Goal: Information Seeking & Learning: Compare options

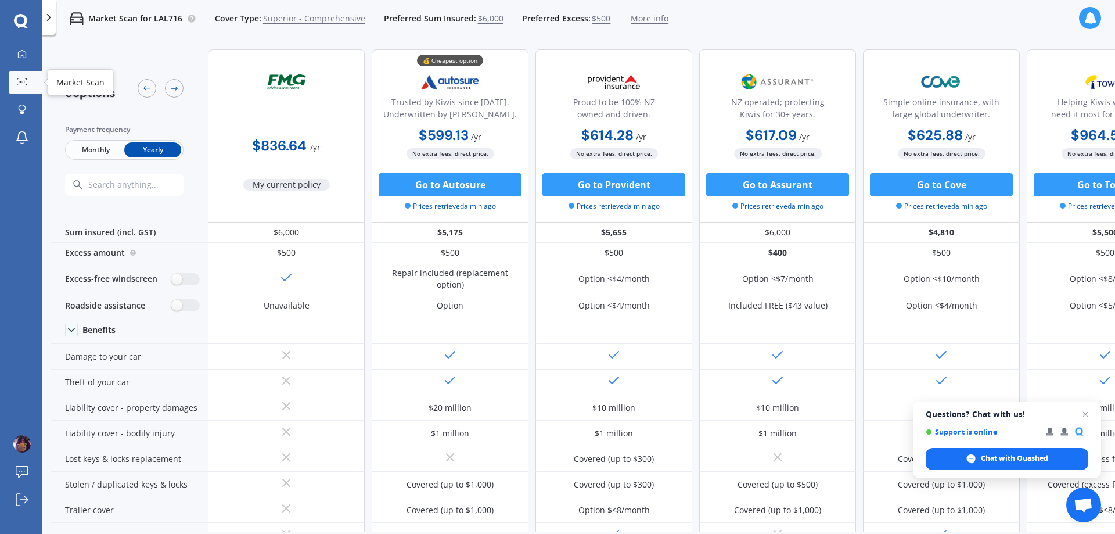
click at [13, 81] on div at bounding box center [21, 82] width 17 height 9
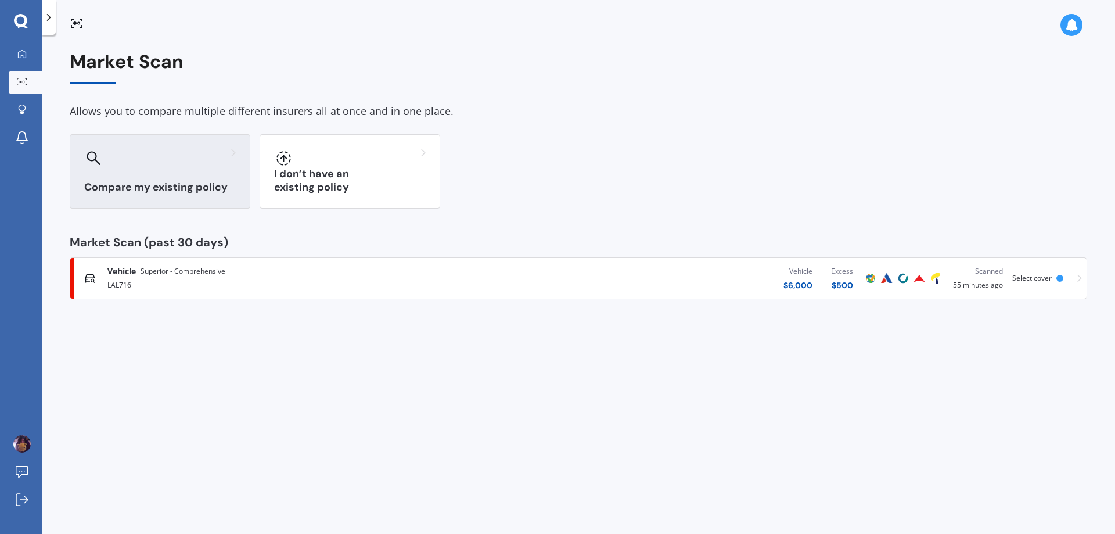
click at [197, 179] on div "Compare my existing policy" at bounding box center [160, 171] width 181 height 74
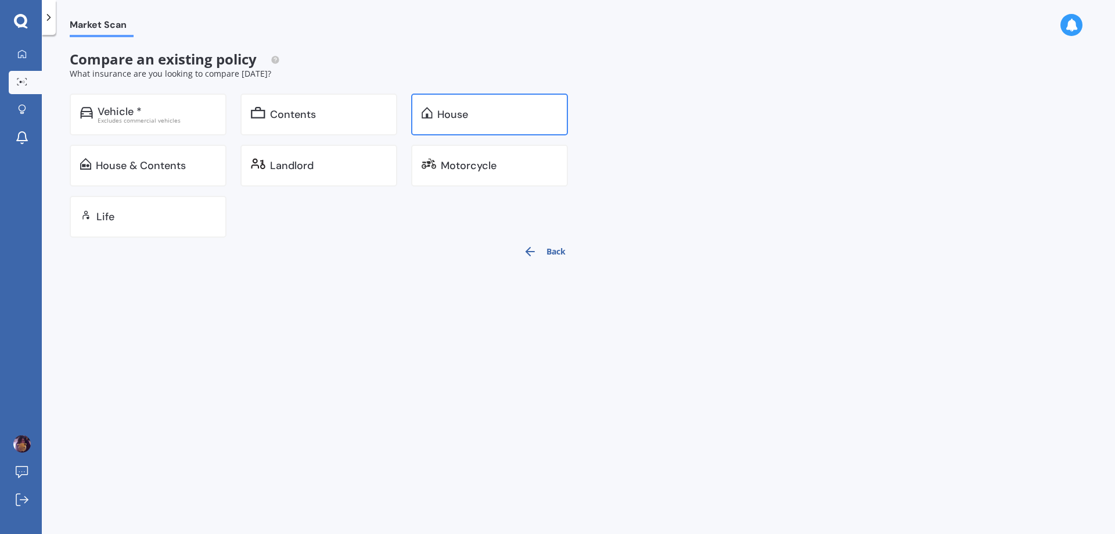
click at [480, 129] on div "House" at bounding box center [489, 114] width 157 height 42
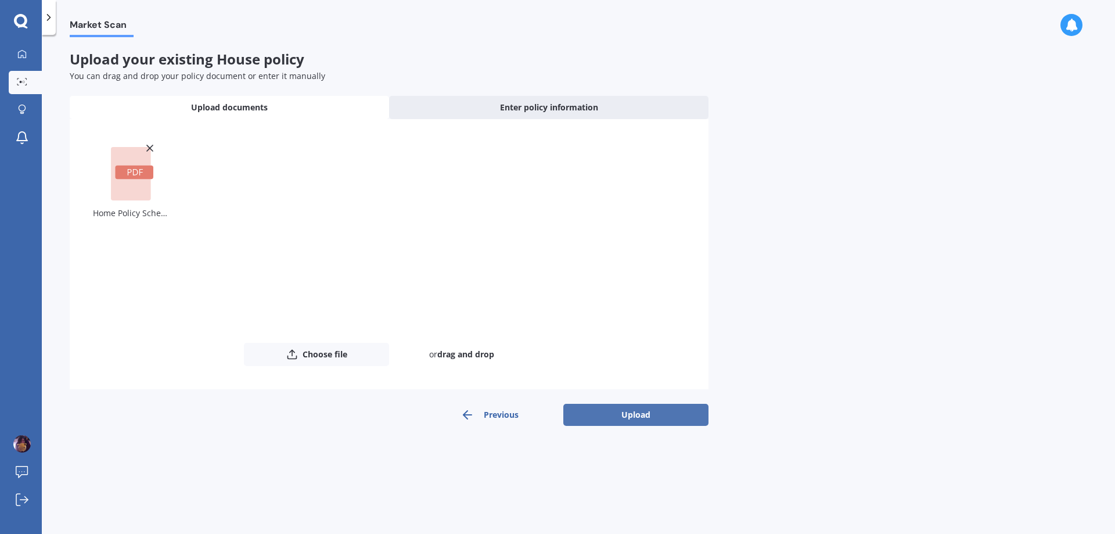
click at [607, 414] on button "Upload" at bounding box center [635, 415] width 145 height 22
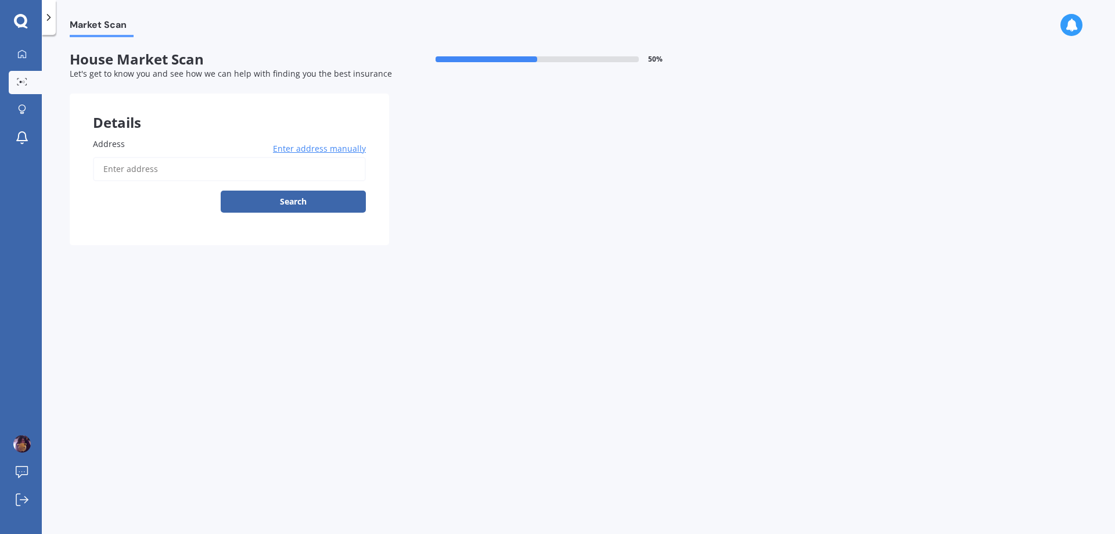
click at [231, 168] on input "Address" at bounding box center [229, 169] width 273 height 24
type input "[STREET_ADDRESS][PERSON_NAME]"
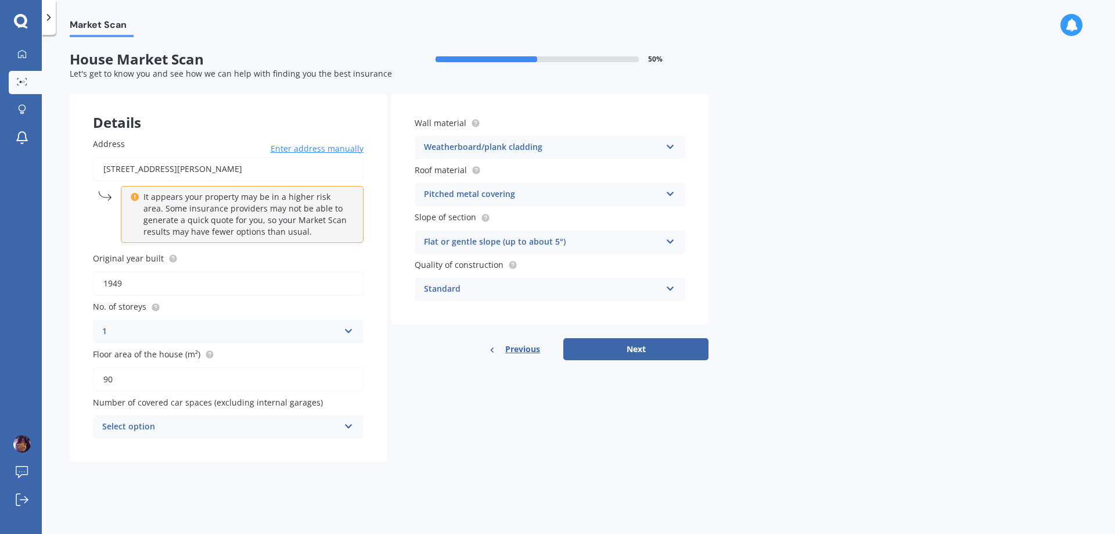
click at [254, 422] on div "Select option" at bounding box center [220, 427] width 237 height 14
click at [254, 422] on div "0" at bounding box center [220, 427] width 237 height 14
click at [254, 422] on div "Select option" at bounding box center [222, 426] width 231 height 13
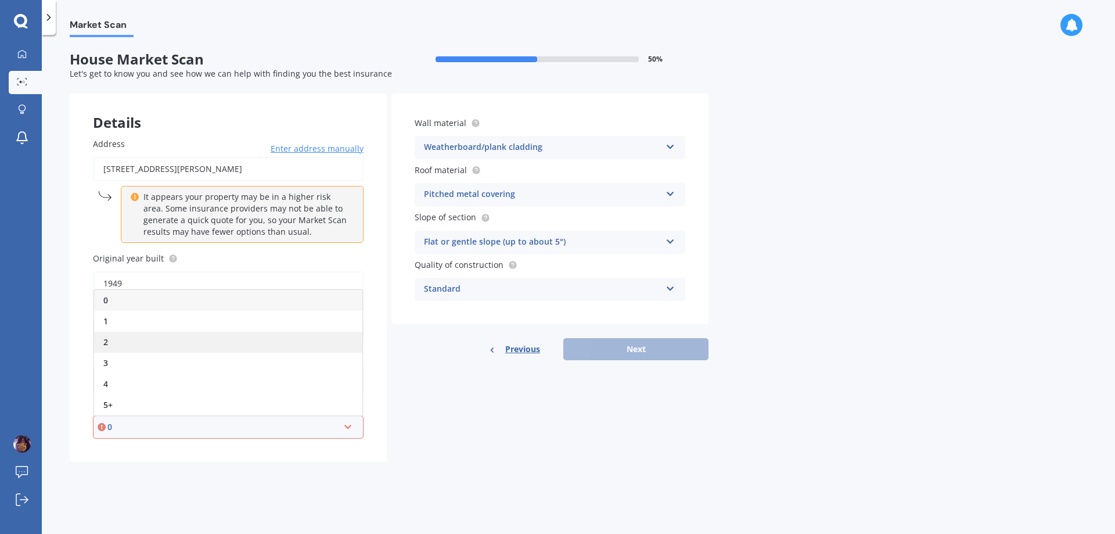
click at [174, 333] on div "2" at bounding box center [228, 342] width 268 height 21
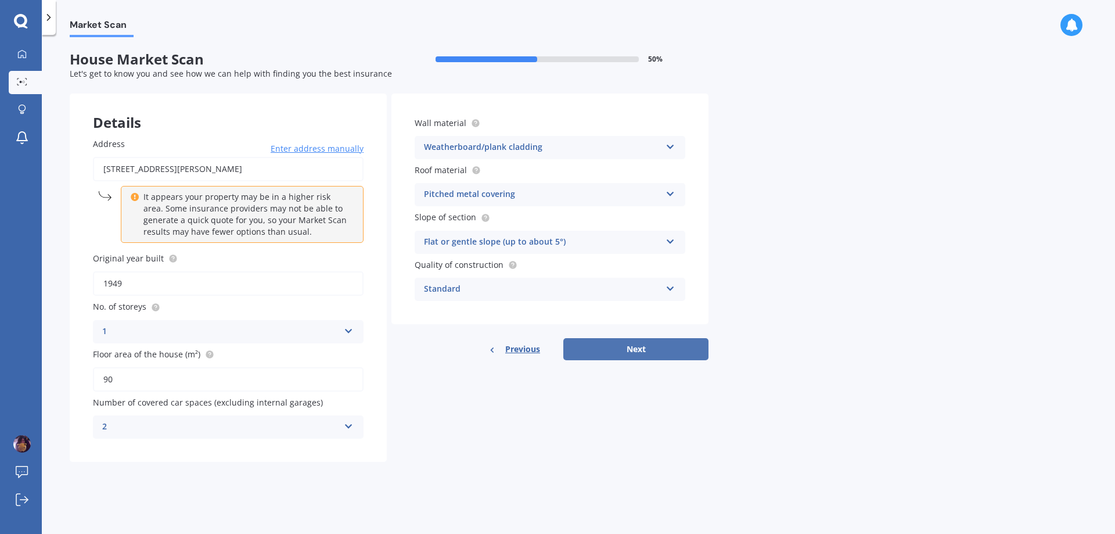
click at [606, 348] on button "Next" at bounding box center [635, 349] width 145 height 22
select select "09"
select select "08"
select select "1996"
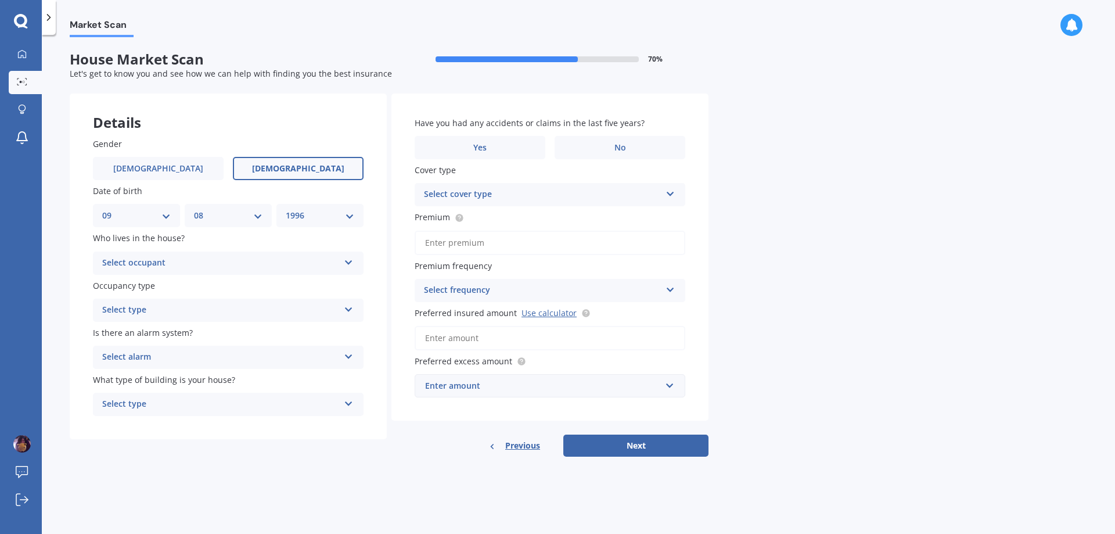
click at [215, 259] on div "Select occupant" at bounding box center [220, 263] width 237 height 14
click at [201, 289] on div "Owner" at bounding box center [227, 285] width 269 height 21
click at [203, 308] on div "Select type" at bounding box center [220, 310] width 237 height 14
click at [218, 334] on div "Permanent" at bounding box center [227, 332] width 269 height 21
click at [228, 364] on div "Select alarm" at bounding box center [220, 357] width 237 height 14
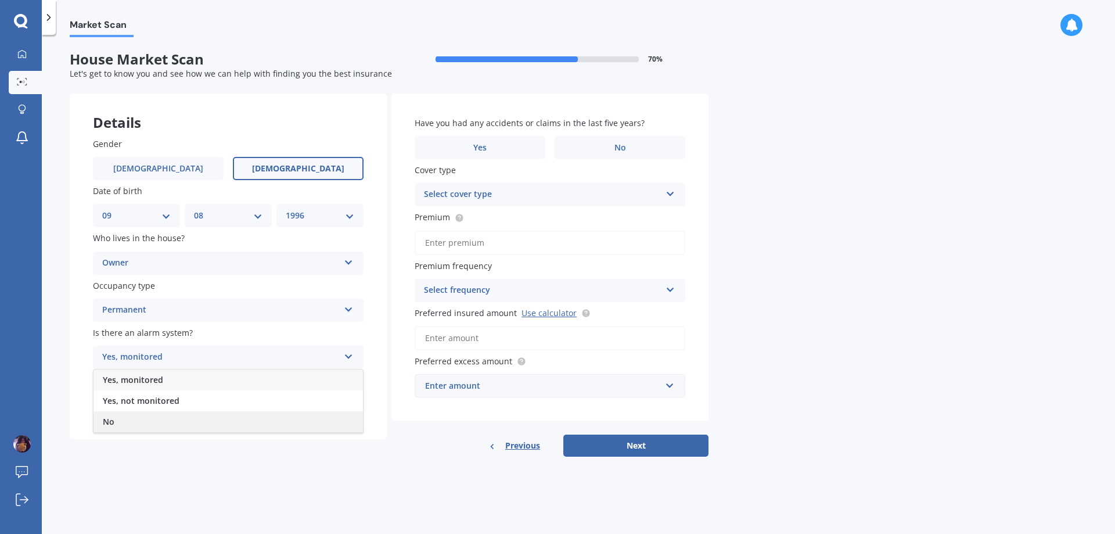
click at [232, 418] on div "No" at bounding box center [227, 421] width 269 height 21
click at [240, 408] on div "Select type" at bounding box center [220, 404] width 237 height 14
click at [243, 423] on div "Freestanding" at bounding box center [227, 426] width 269 height 21
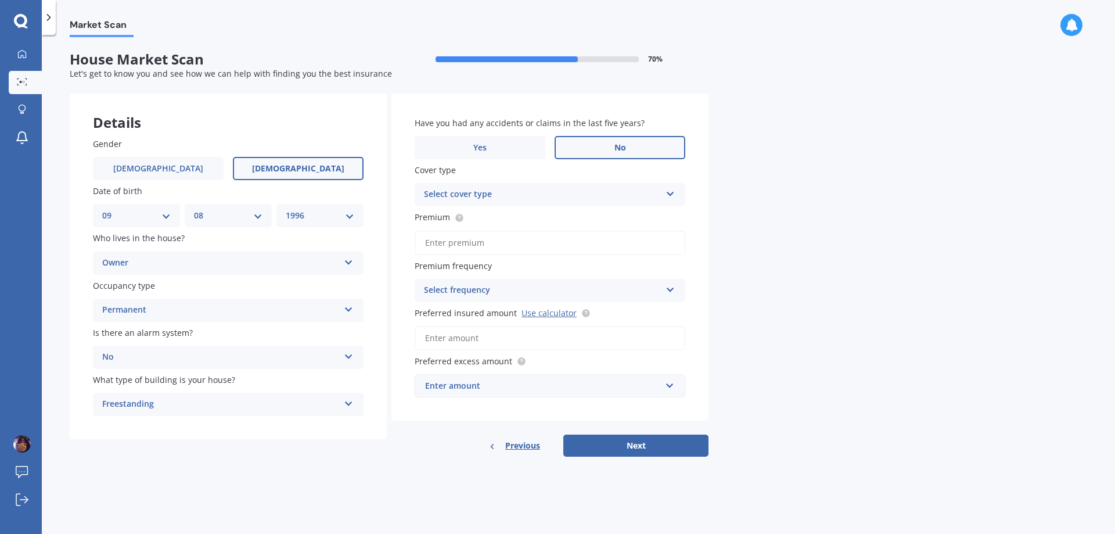
click at [605, 152] on label "No" at bounding box center [620, 147] width 131 height 23
click at [0, 0] on input "No" at bounding box center [0, 0] width 0 height 0
click at [621, 194] on div "Select cover type" at bounding box center [542, 195] width 237 height 14
click at [608, 199] on div "High" at bounding box center [542, 195] width 237 height 14
click at [608, 199] on div "Select cover type" at bounding box center [544, 194] width 231 height 13
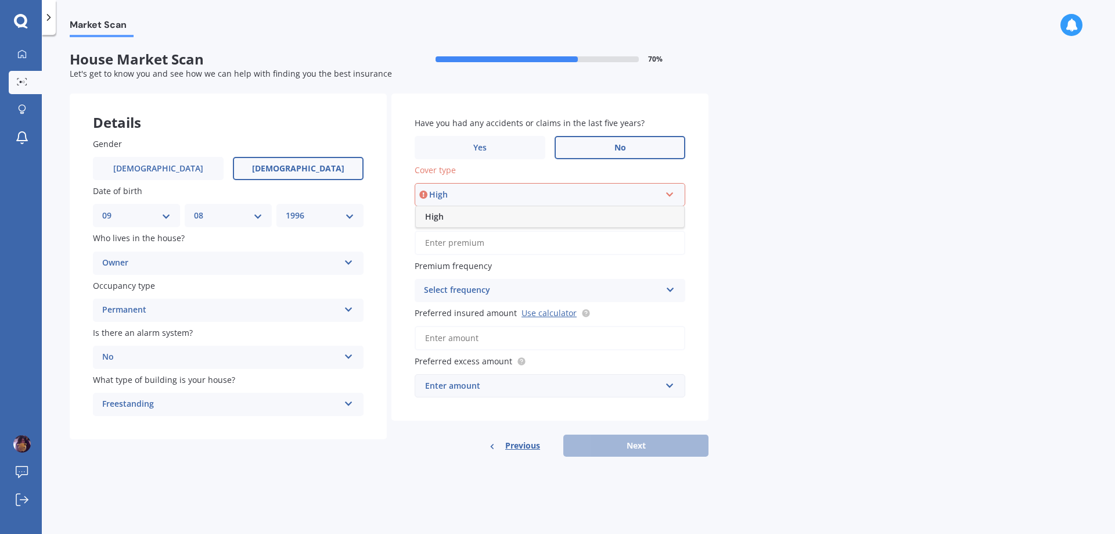
click at [587, 221] on div "High" at bounding box center [550, 216] width 268 height 21
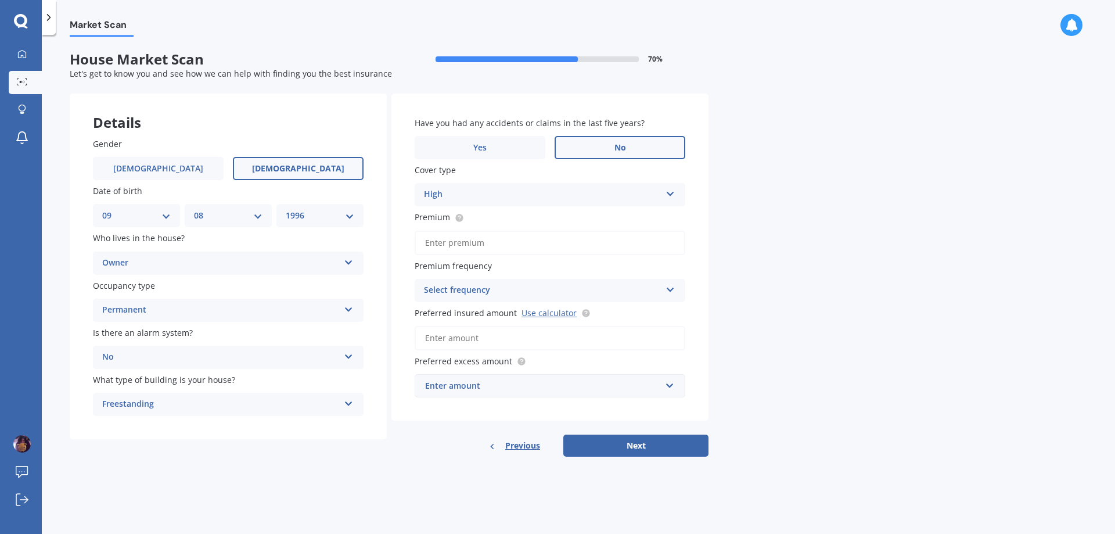
click at [441, 248] on input "Premium" at bounding box center [550, 243] width 271 height 24
paste input "$198.64"
click at [521, 285] on div "Select frequency" at bounding box center [542, 290] width 237 height 14
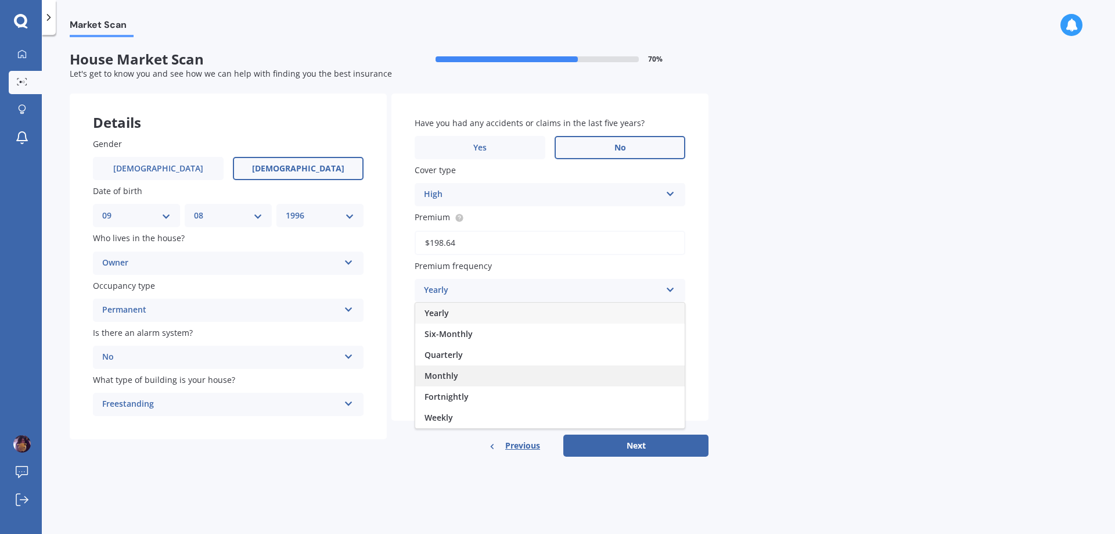
click at [469, 373] on div "Monthly" at bounding box center [549, 375] width 269 height 21
click at [471, 337] on input "Preferred insured amount Use calculator" at bounding box center [550, 338] width 271 height 24
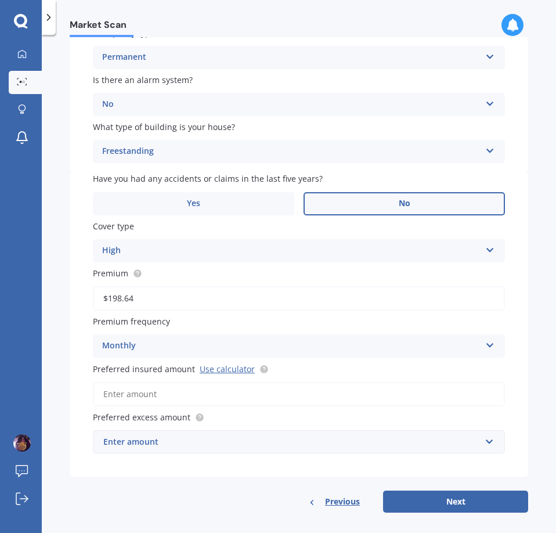
scroll to position [262, 0]
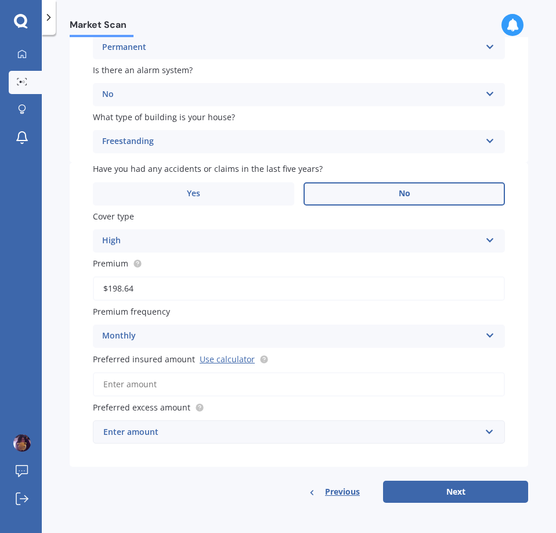
click at [152, 284] on input "$198.64" at bounding box center [299, 288] width 412 height 24
paste input "2,383.69"
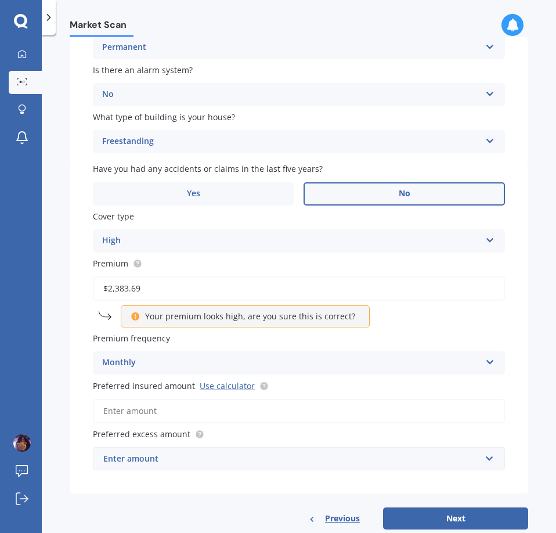
type input "$2,383.69"
click at [141, 361] on div "Monthly" at bounding box center [291, 363] width 379 height 14
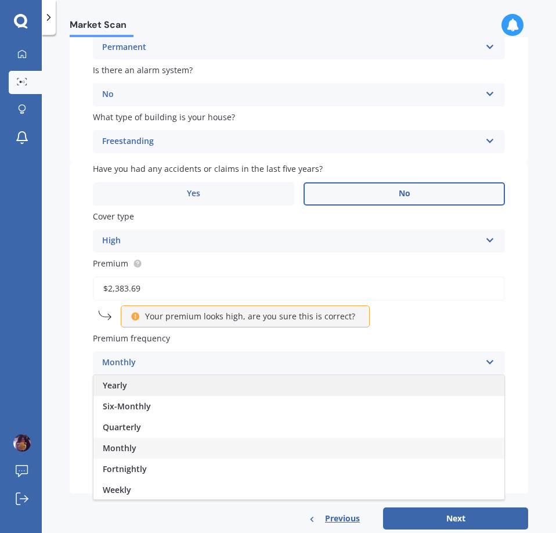
click at [124, 392] on div "Yearly" at bounding box center [298, 385] width 411 height 21
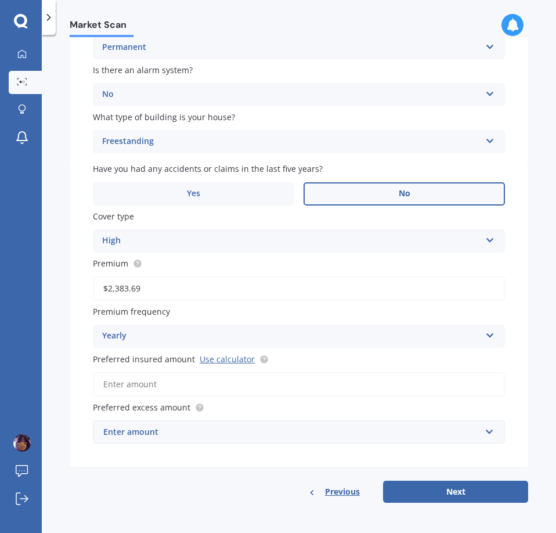
click at [121, 384] on input "Preferred insured amount Use calculator" at bounding box center [299, 384] width 412 height 24
paste input "$2,383"
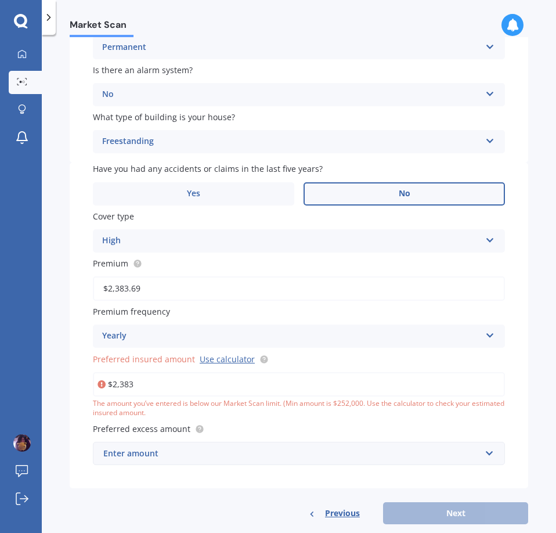
drag, startPoint x: 143, startPoint y: 388, endPoint x: 98, endPoint y: 395, distance: 45.3
click at [98, 395] on input "$2,383" at bounding box center [299, 384] width 412 height 24
paste input "578,700"
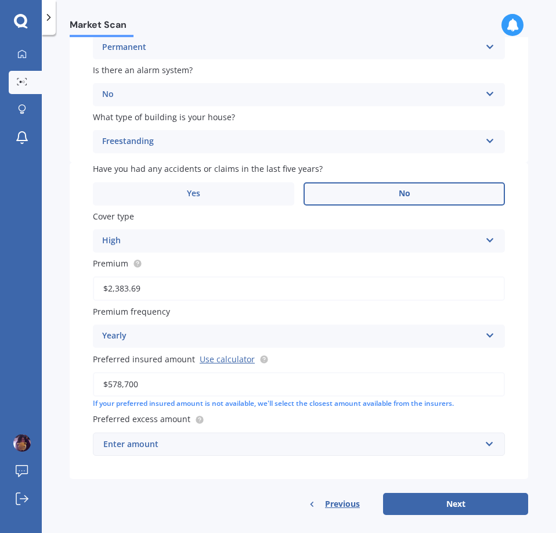
type input "$578,700"
click at [207, 448] on div "Enter amount" at bounding box center [291, 444] width 377 height 13
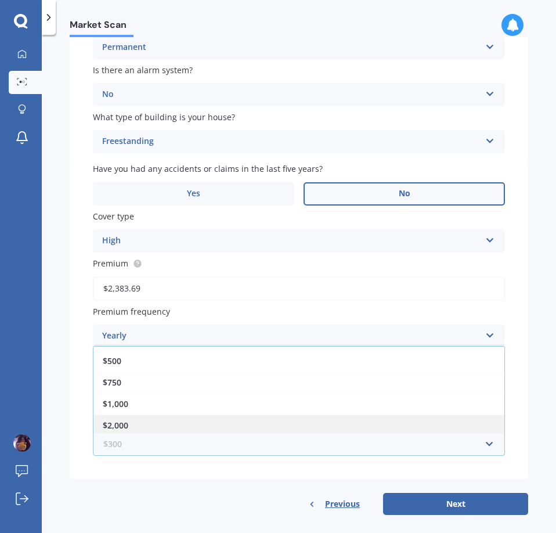
scroll to position [58, 0]
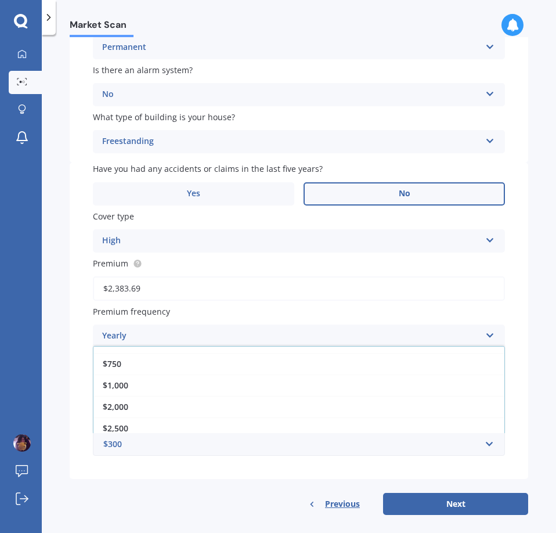
click at [120, 390] on span "$1,000" at bounding box center [116, 385] width 26 height 11
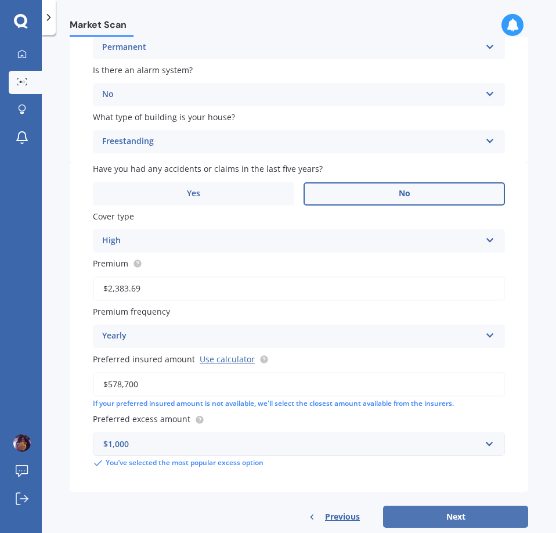
click at [421, 515] on button "Next" at bounding box center [455, 517] width 145 height 22
select select "09"
select select "08"
select select "1996"
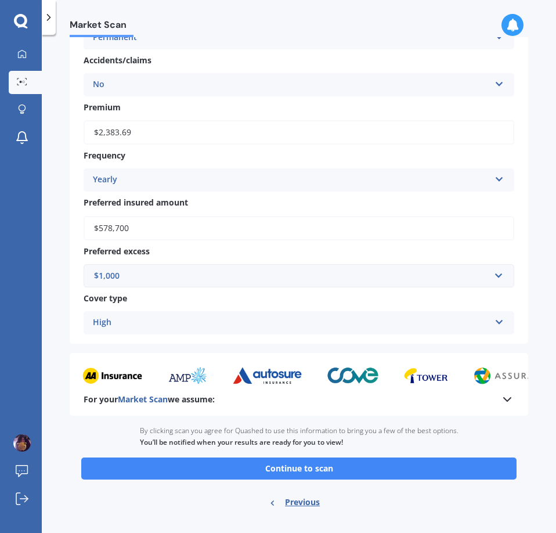
scroll to position [782, 0]
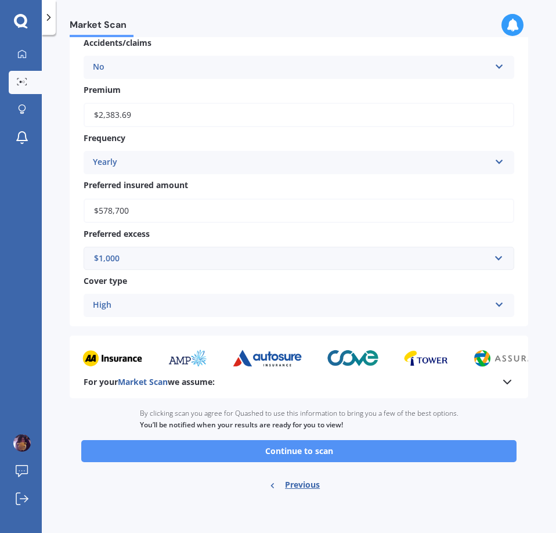
click at [365, 455] on button "Continue to scan" at bounding box center [299, 451] width 436 height 22
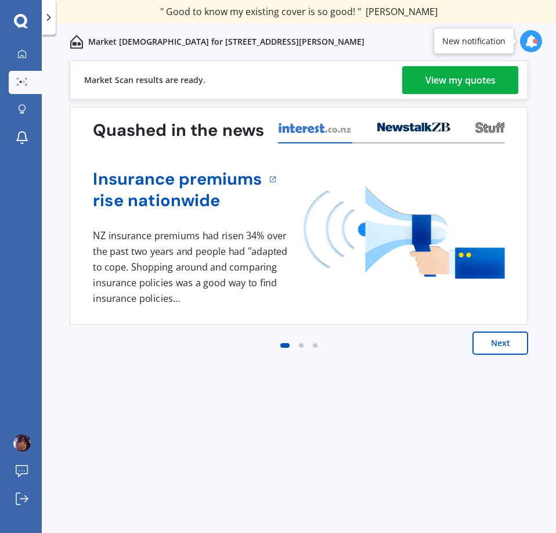
click at [464, 84] on div "View my quotes" at bounding box center [461, 80] width 70 height 28
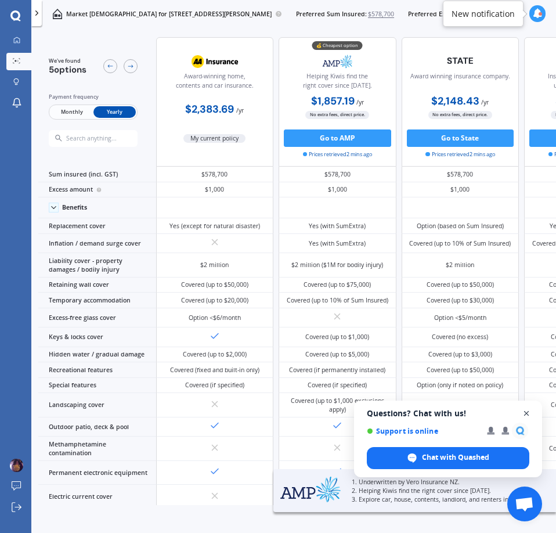
click at [530, 419] on span "Close chat" at bounding box center [527, 413] width 15 height 15
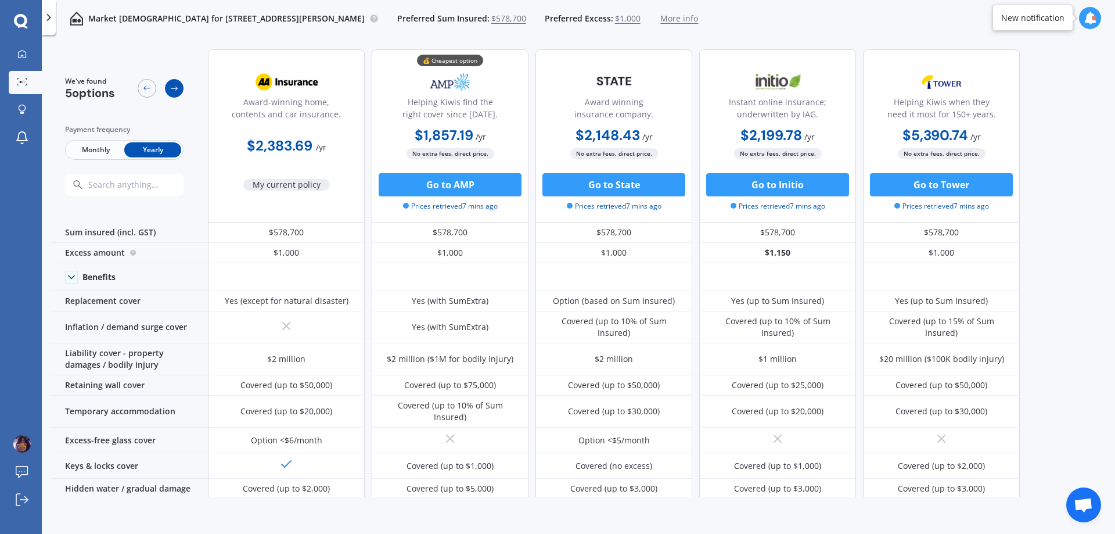
click at [176, 91] on icon at bounding box center [174, 88] width 9 height 9
click at [20, 82] on circle at bounding box center [21, 82] width 2 height 2
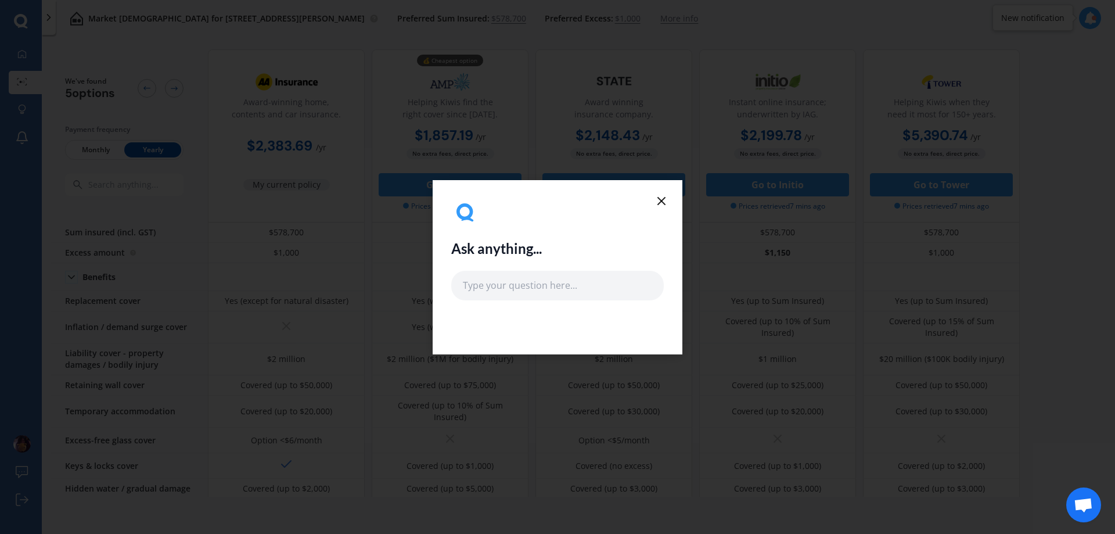
click at [660, 207] on icon at bounding box center [661, 201] width 14 height 14
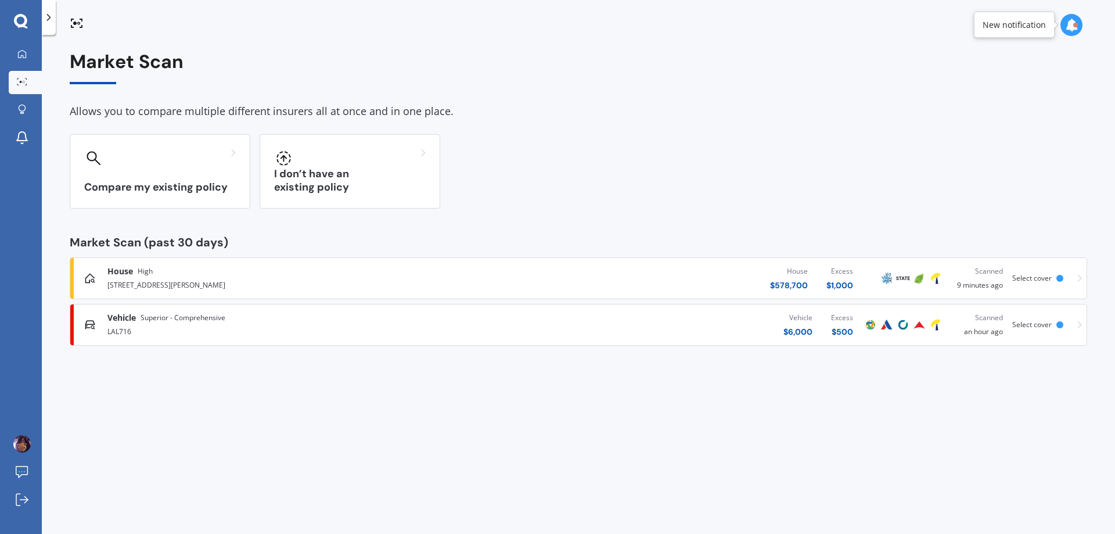
click at [662, 207] on div "Compare my existing policy I don’t have an existing policy" at bounding box center [578, 171] width 1017 height 74
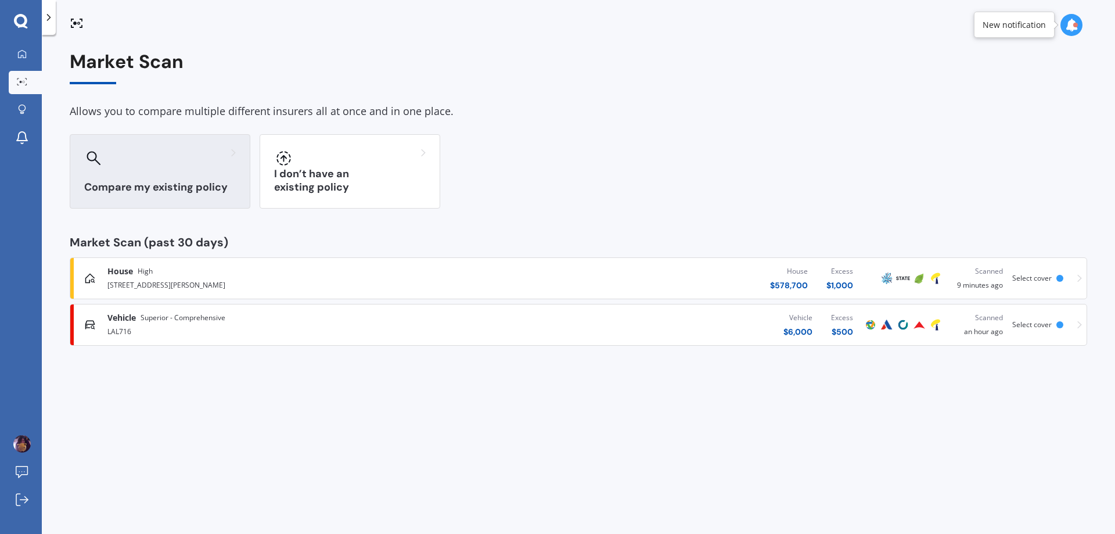
click at [176, 199] on div "Compare my existing policy" at bounding box center [160, 171] width 181 height 74
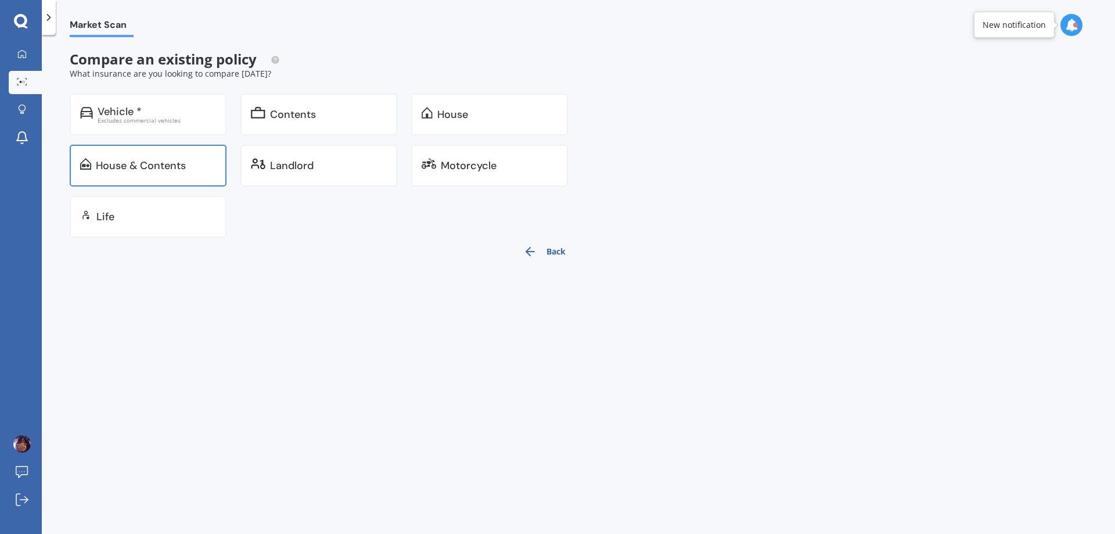
click at [163, 177] on div "House & Contents" at bounding box center [148, 166] width 157 height 42
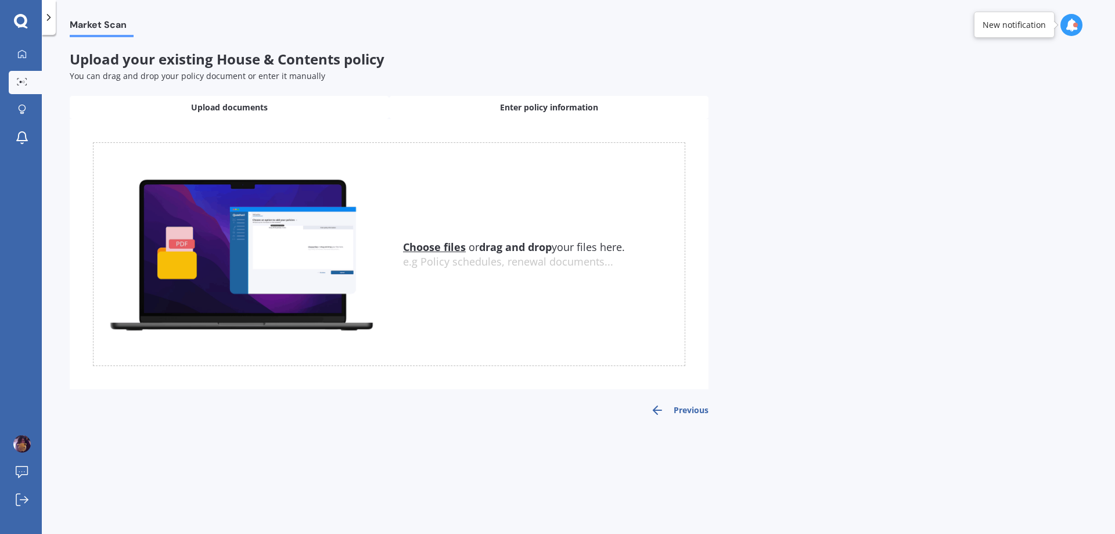
click at [459, 110] on div "Enter policy information" at bounding box center [548, 107] width 319 height 23
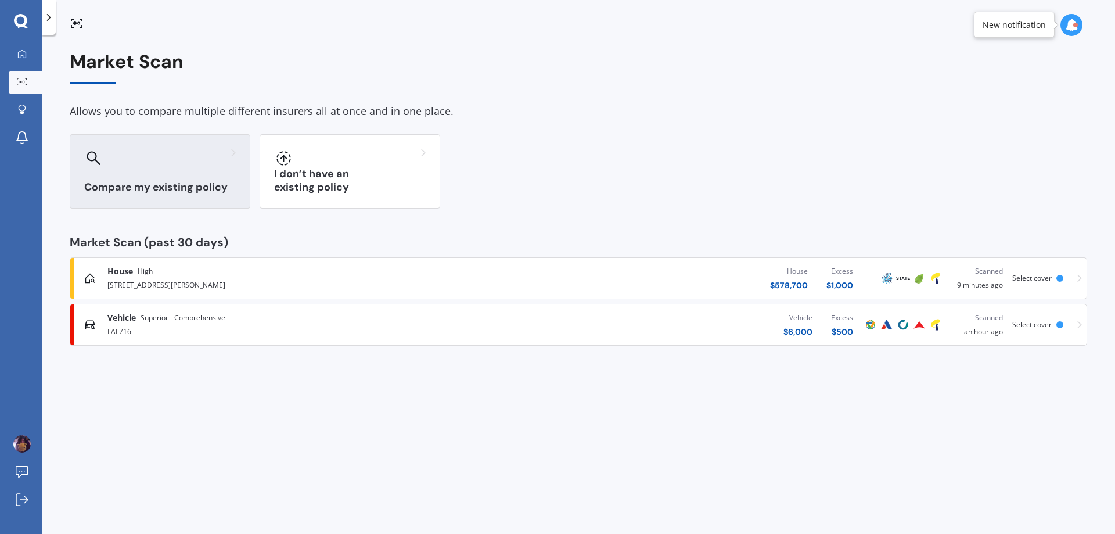
click at [166, 179] on div "Compare my existing policy" at bounding box center [160, 171] width 181 height 74
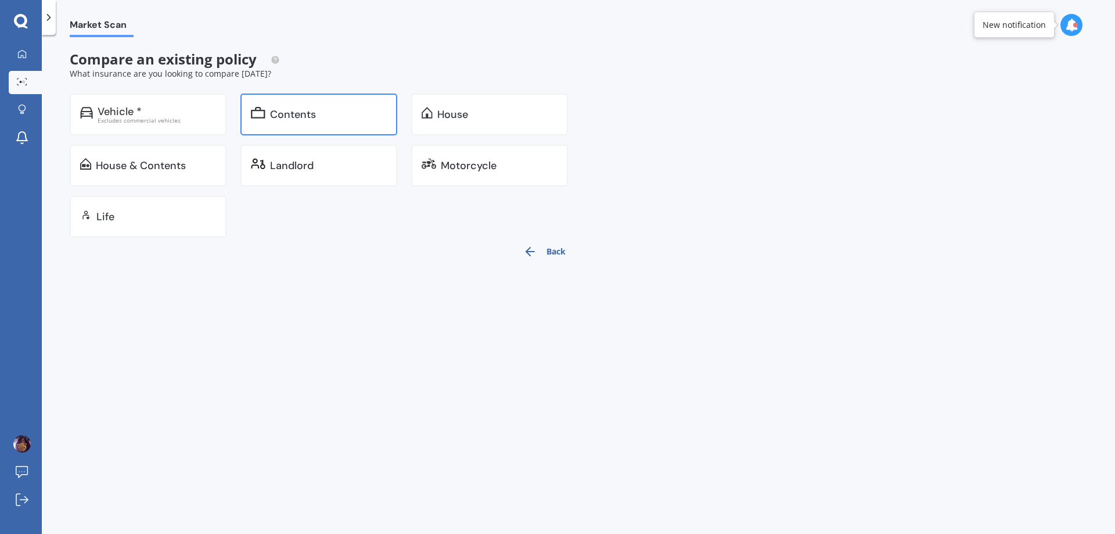
click at [249, 114] on div "Contents" at bounding box center [318, 114] width 157 height 42
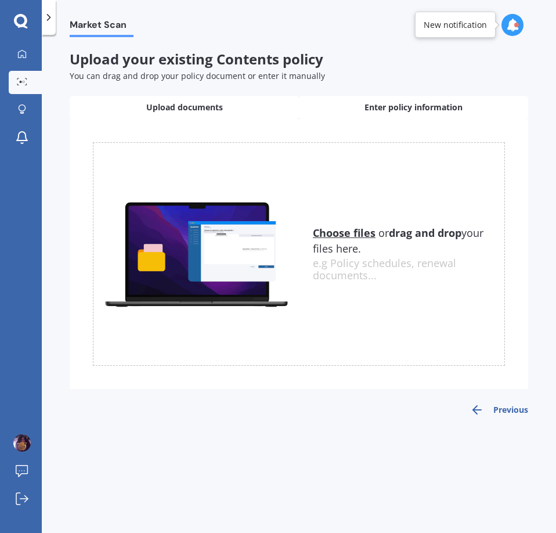
click at [411, 116] on div "Enter policy information" at bounding box center [413, 107] width 229 height 23
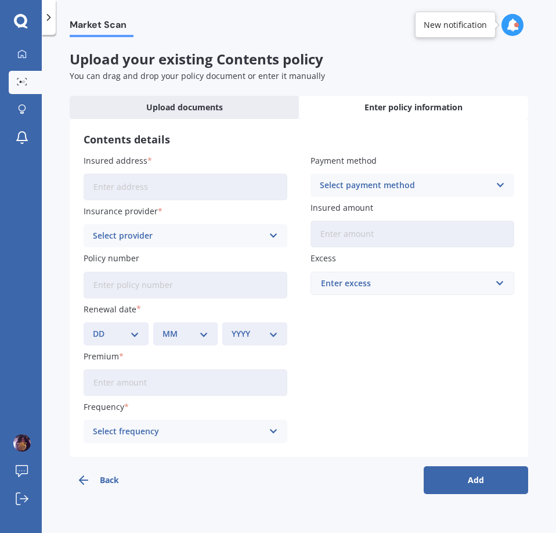
click at [204, 186] on input "Insured address" at bounding box center [186, 187] width 204 height 27
type input "[STREET_ADDRESS][PERSON_NAME]"
click at [203, 242] on div "Select provider" at bounding box center [178, 235] width 170 height 13
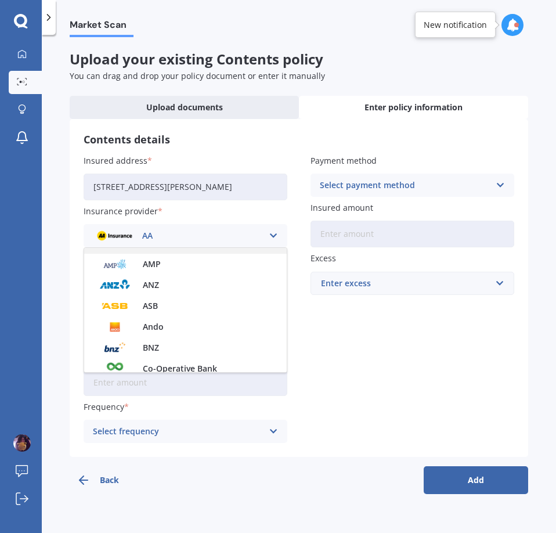
scroll to position [116, 0]
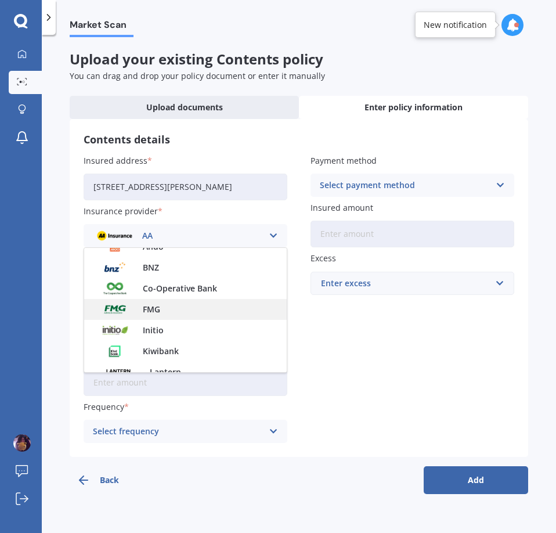
click at [170, 302] on div "FMG" at bounding box center [185, 309] width 203 height 21
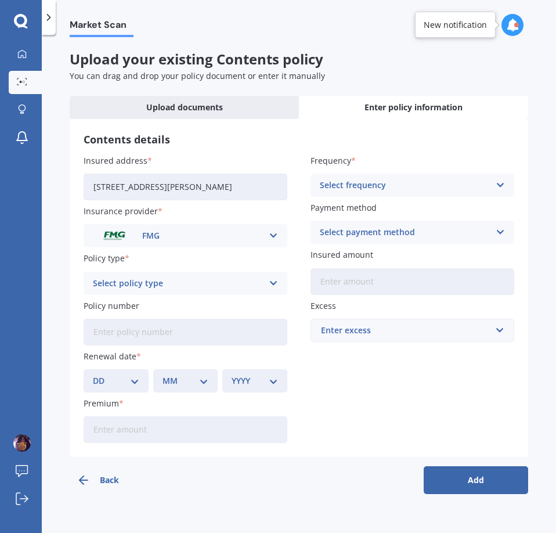
click at [174, 287] on div "Select policy type" at bounding box center [178, 283] width 170 height 13
click at [163, 304] on span "Household Contents" at bounding box center [134, 306] width 82 height 8
click at [156, 327] on input "Policy number" at bounding box center [186, 332] width 204 height 27
click at [126, 339] on input "Policy number" at bounding box center [186, 332] width 204 height 27
paste input "1075619"
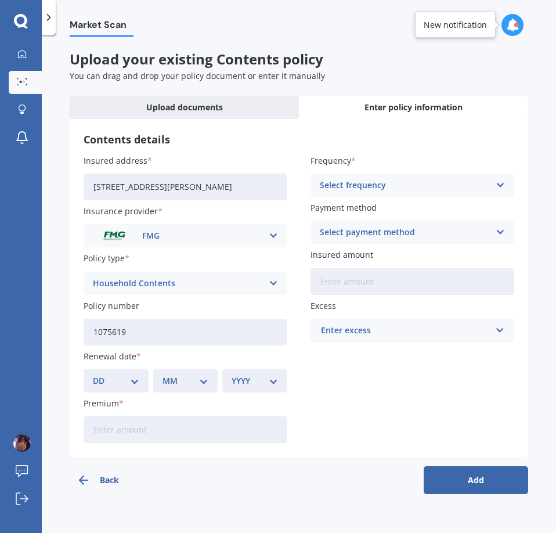
type input "1075619"
click at [134, 382] on select "DD 01 02 03 04 05 06 07 08 09 10 11 12 13 14 15 16 17 18 19 20 21 22 23 24 25 2…" at bounding box center [116, 381] width 46 height 13
select select "17"
click at [93, 375] on select "DD 01 02 03 04 05 06 07 08 09 10 11 12 13 14 15 16 17 18 19 20 21 22 23 24 25 2…" at bounding box center [116, 381] width 46 height 13
click at [185, 377] on select "MM 01 02 03 04 05 06 07 08 09 10 11 12" at bounding box center [186, 381] width 46 height 13
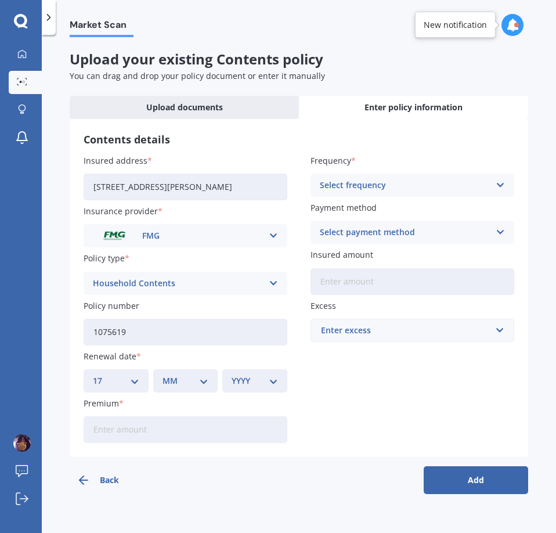
select select "11"
click at [163, 375] on select "MM 01 02 03 04 05 06 07 08 09 10 11 12" at bounding box center [186, 381] width 46 height 13
click at [267, 383] on select "YYYY 2027 2026 2025 2024 2023 2022 2021 2020 2019 2018 2017 2016 2015 2014 2013…" at bounding box center [255, 381] width 46 height 13
select select "2025"
click at [232, 375] on select "YYYY 2027 2026 2025 2024 2023 2022 2021 2020 2019 2018 2017 2016 2015 2014 2013…" at bounding box center [255, 381] width 46 height 13
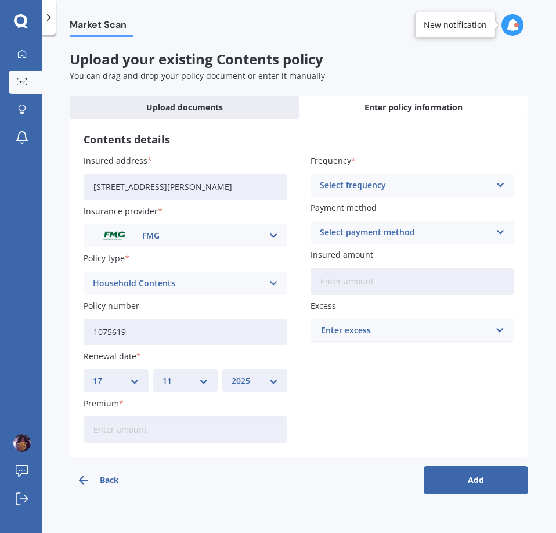
click at [189, 424] on input "Premium" at bounding box center [186, 429] width 204 height 27
click at [220, 422] on input "Premium" at bounding box center [186, 429] width 204 height 27
paste input "$580.71"
type input "$580.71"
click at [430, 183] on div "Select frequency" at bounding box center [405, 185] width 170 height 13
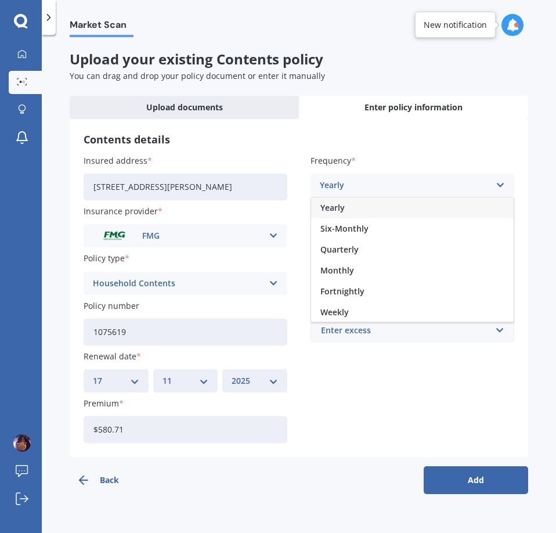
click at [412, 204] on div "Yearly" at bounding box center [412, 207] width 203 height 21
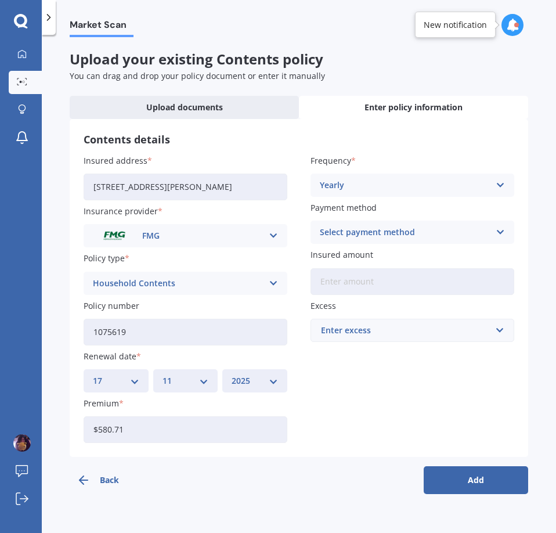
click at [411, 232] on div "Select payment method" at bounding box center [405, 232] width 170 height 13
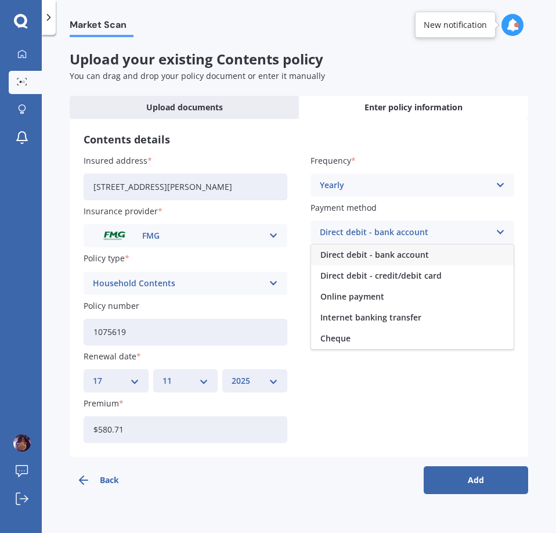
click at [397, 255] on span "Direct debit - bank account" at bounding box center [375, 255] width 109 height 8
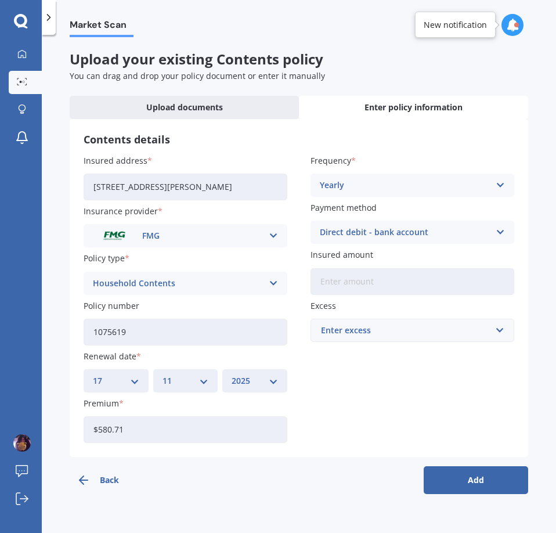
click at [398, 281] on input "Insured amount" at bounding box center [413, 281] width 204 height 27
click at [343, 283] on input "Insured amount" at bounding box center [413, 281] width 204 height 27
paste input "$40,942"
type input "$40,942"
click at [385, 333] on div "Enter excess" at bounding box center [405, 330] width 169 height 13
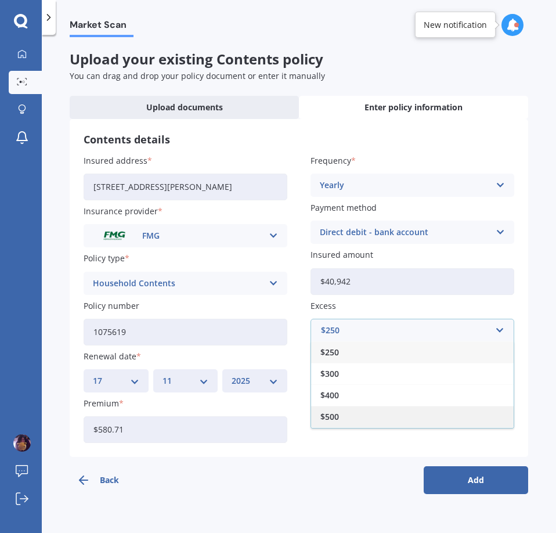
click at [357, 409] on div "$500" at bounding box center [412, 416] width 203 height 21
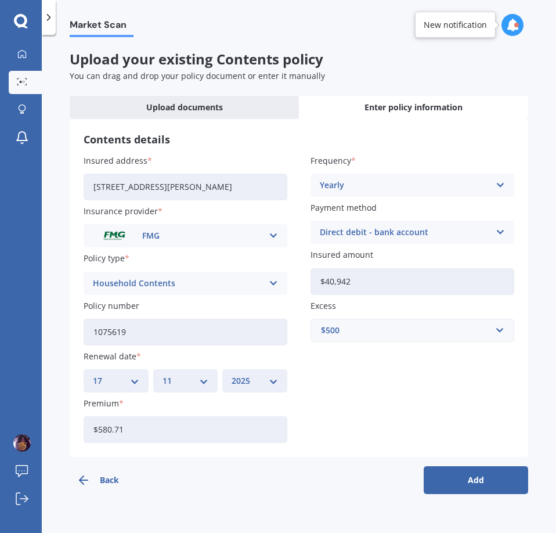
click at [472, 477] on button "Add" at bounding box center [476, 480] width 105 height 28
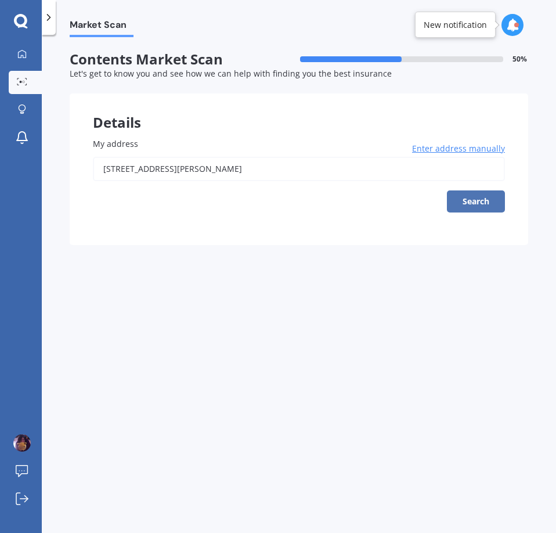
click at [468, 202] on button "Search" at bounding box center [476, 201] width 58 height 22
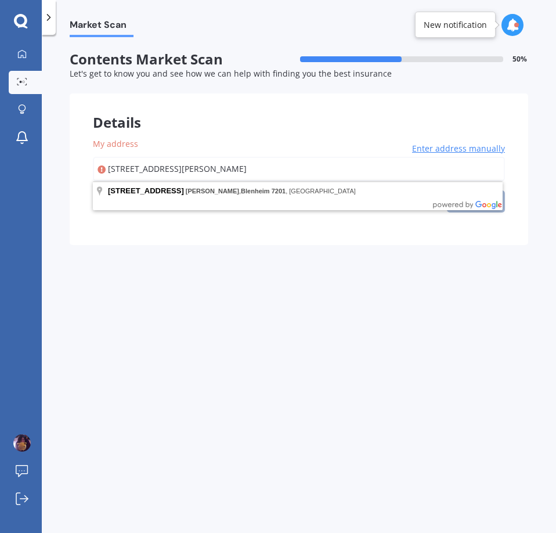
click at [111, 170] on input "[STREET_ADDRESS][PERSON_NAME]" at bounding box center [299, 169] width 412 height 24
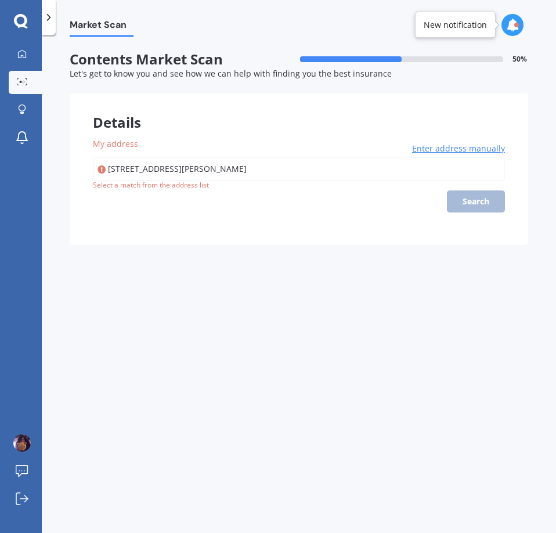
type input "[STREET_ADDRESS][PERSON_NAME]"
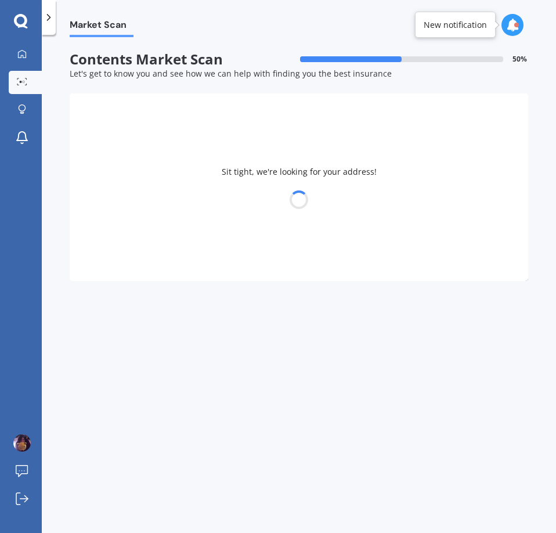
select select "09"
select select "08"
select select "1996"
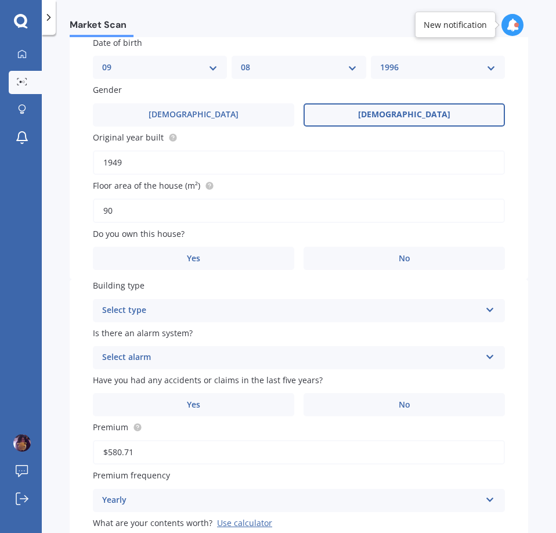
scroll to position [174, 0]
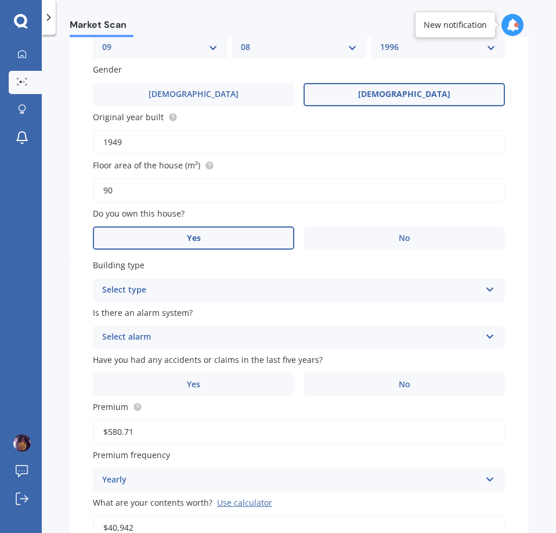
click at [239, 235] on label "Yes" at bounding box center [194, 237] width 202 height 23
click at [0, 0] on input "Yes" at bounding box center [0, 0] width 0 height 0
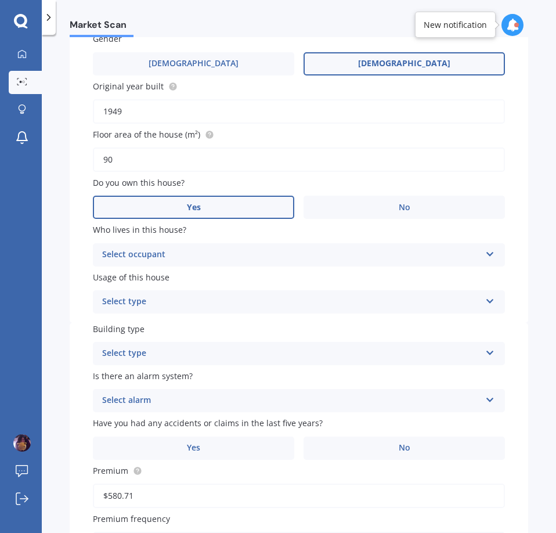
scroll to position [232, 0]
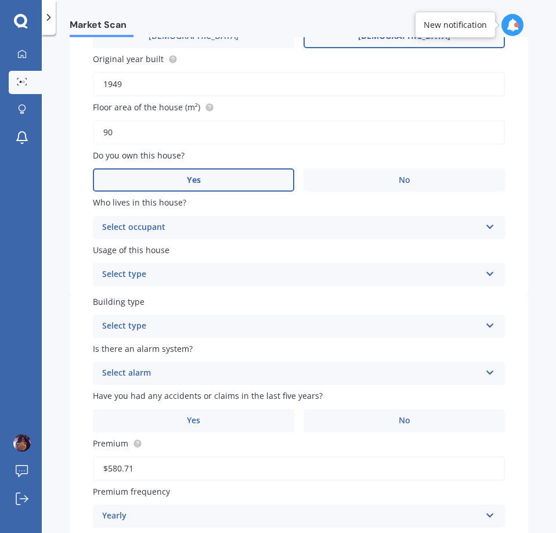
click at [352, 224] on div "Select occupant" at bounding box center [291, 228] width 379 height 14
click at [223, 233] on div "Owner" at bounding box center [291, 228] width 379 height 14
click at [148, 226] on div "Select occupant" at bounding box center [293, 227] width 373 height 13
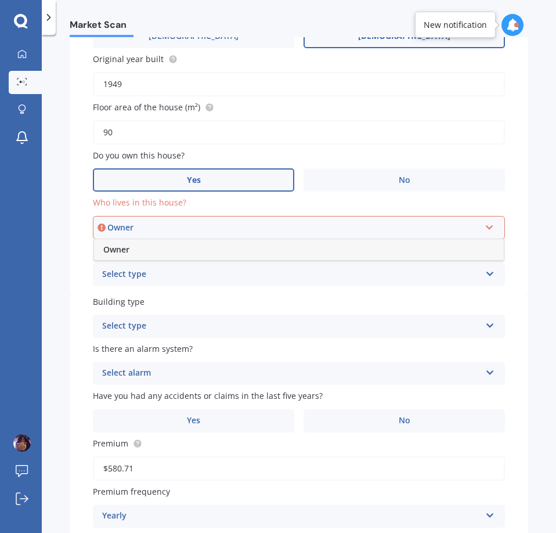
click at [134, 250] on div "Owner" at bounding box center [299, 249] width 410 height 21
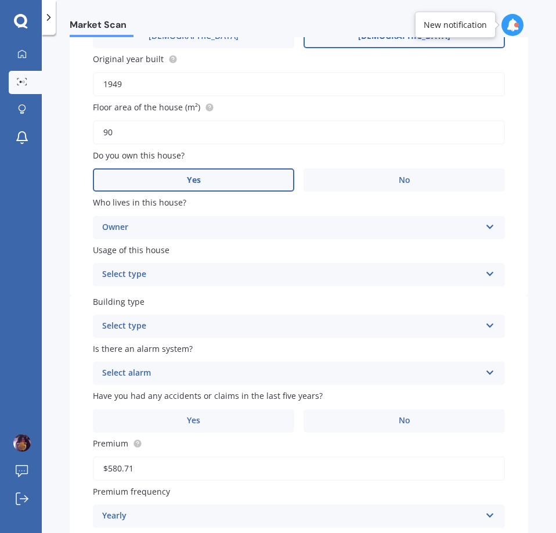
click at [124, 285] on div "Select type Permanent Holiday (without tenancy)" at bounding box center [299, 274] width 412 height 23
click at [139, 298] on span "Permanent" at bounding box center [125, 297] width 44 height 11
click at [152, 321] on div "Select type" at bounding box center [291, 326] width 379 height 14
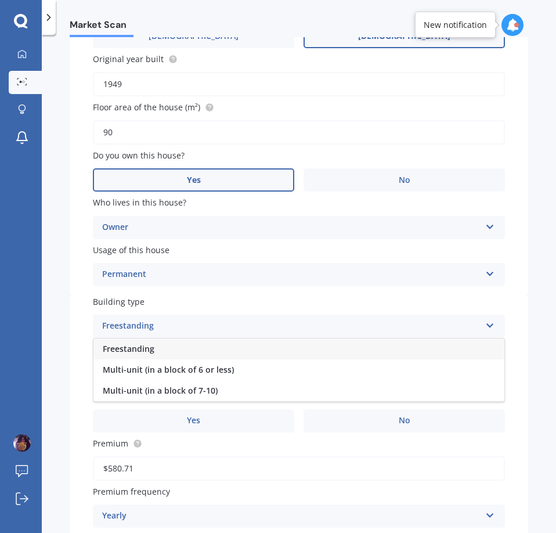
click at [157, 346] on div "Freestanding" at bounding box center [298, 349] width 411 height 21
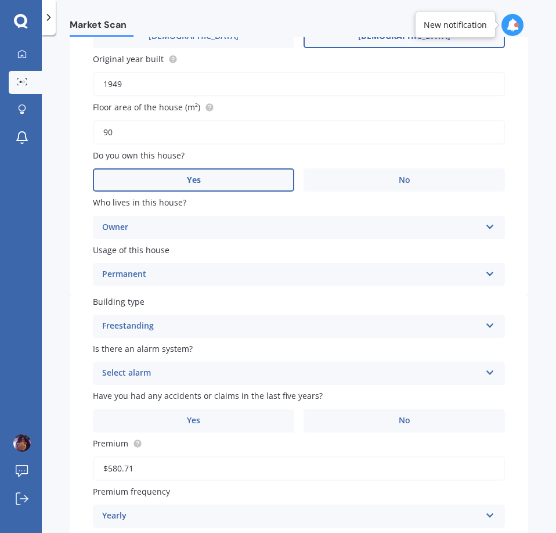
scroll to position [290, 0]
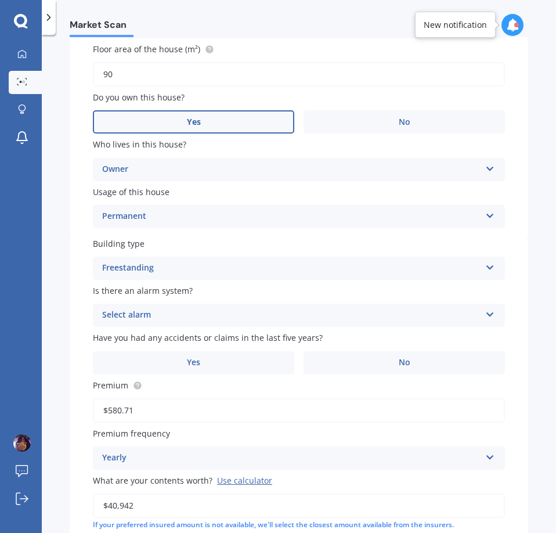
click at [217, 311] on div "Select alarm" at bounding box center [291, 315] width 379 height 14
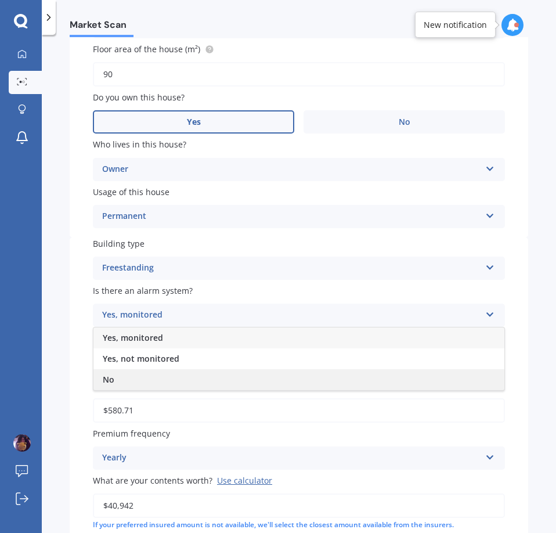
click at [173, 380] on div "No" at bounding box center [298, 379] width 411 height 21
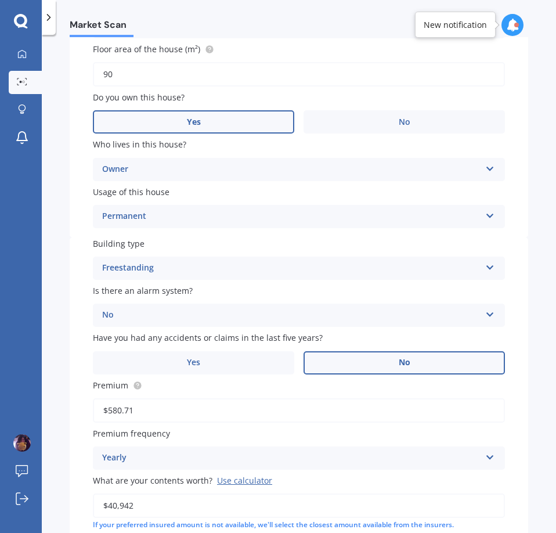
click at [330, 364] on label "No" at bounding box center [405, 362] width 202 height 23
click at [0, 0] on input "No" at bounding box center [0, 0] width 0 height 0
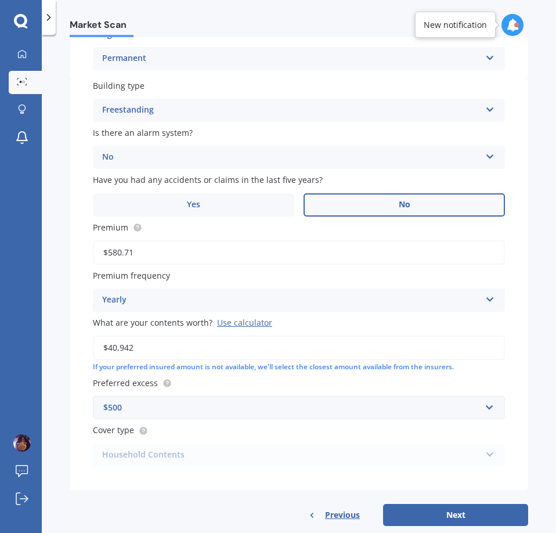
scroll to position [465, 0]
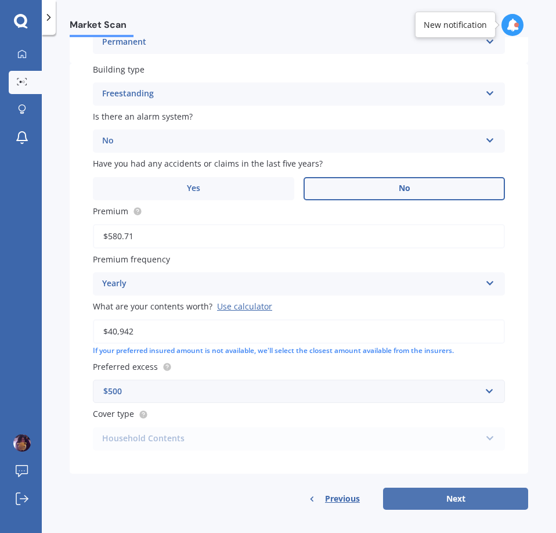
click at [454, 497] on button "Next" at bounding box center [455, 499] width 145 height 22
select select "09"
select select "08"
select select "1996"
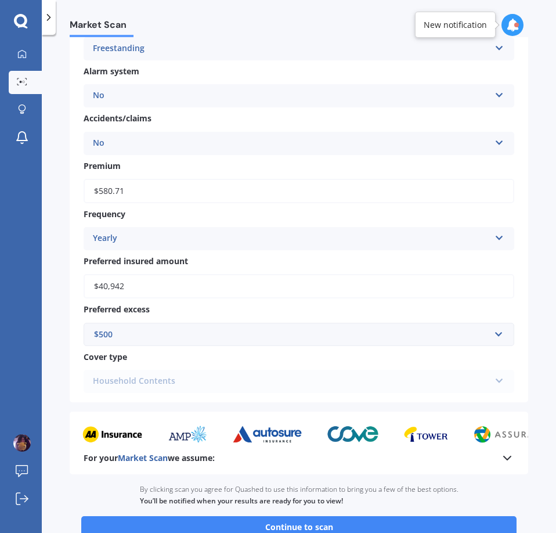
scroll to position [546, 0]
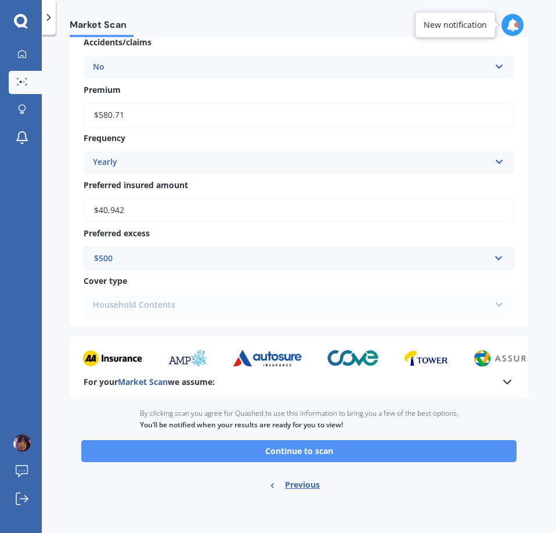
click at [314, 452] on button "Continue to scan" at bounding box center [299, 451] width 436 height 22
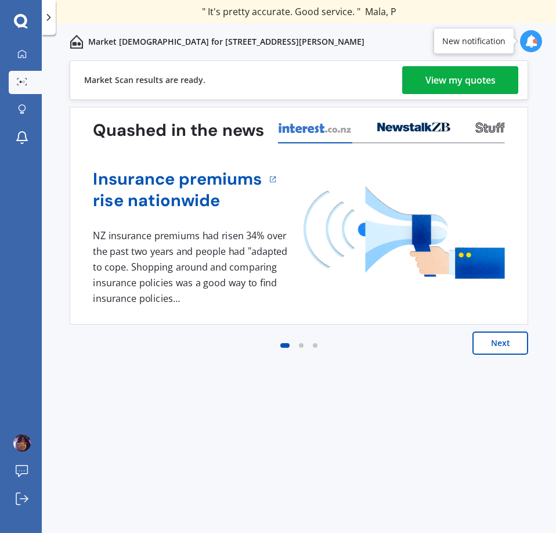
drag, startPoint x: 497, startPoint y: 81, endPoint x: 357, endPoint y: 0, distance: 161.9
click at [497, 81] on link "View my quotes" at bounding box center [460, 80] width 116 height 28
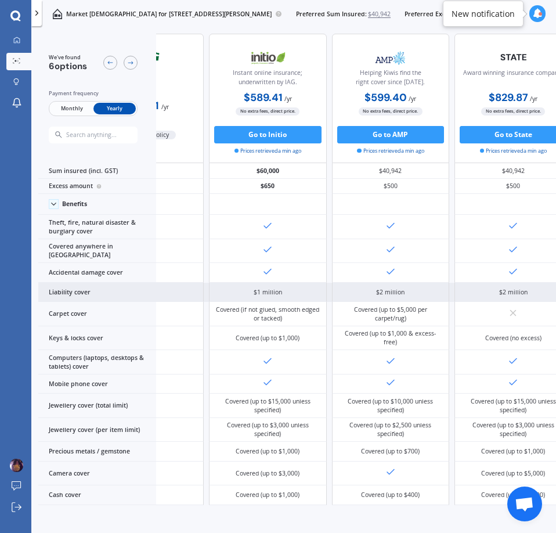
scroll to position [0, 93]
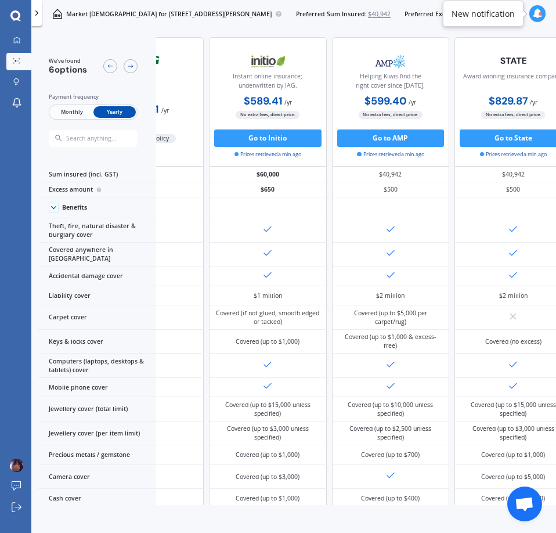
click at [535, 10] on icon at bounding box center [538, 14] width 10 height 10
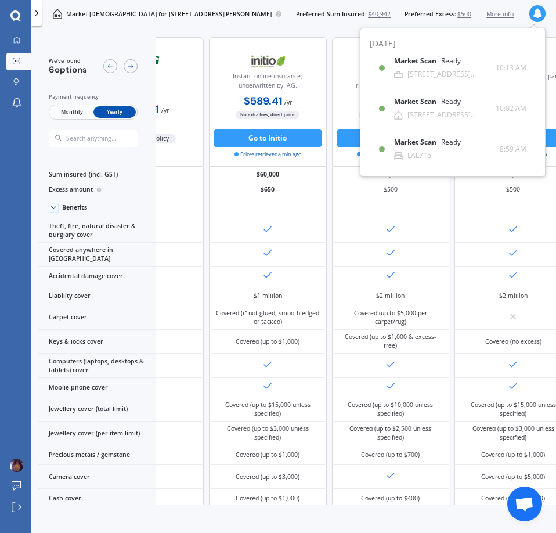
click at [535, 10] on icon at bounding box center [538, 14] width 10 height 10
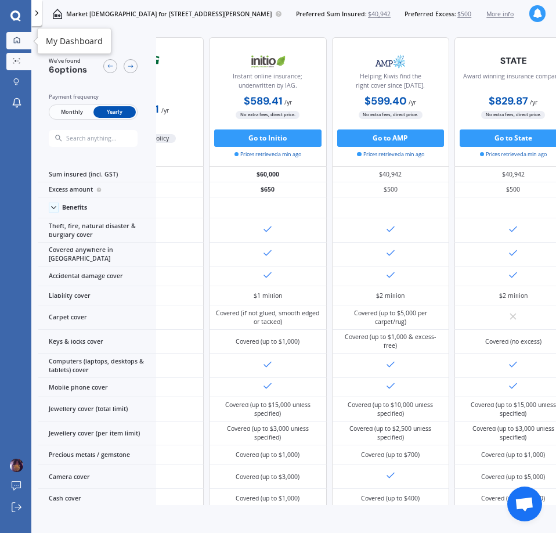
click at [19, 43] on icon at bounding box center [16, 40] width 6 height 6
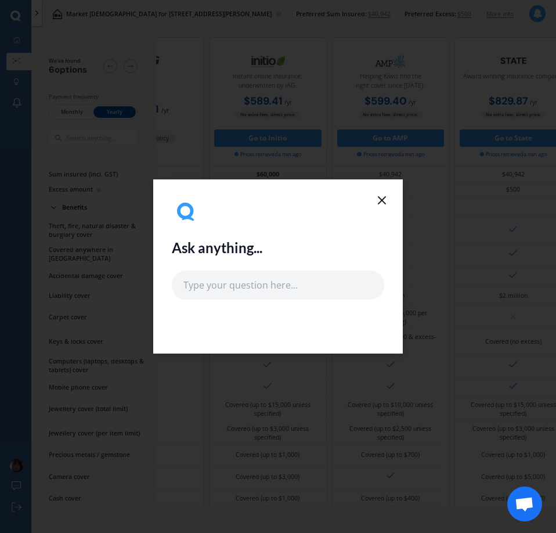
click at [378, 206] on icon at bounding box center [382, 200] width 14 height 14
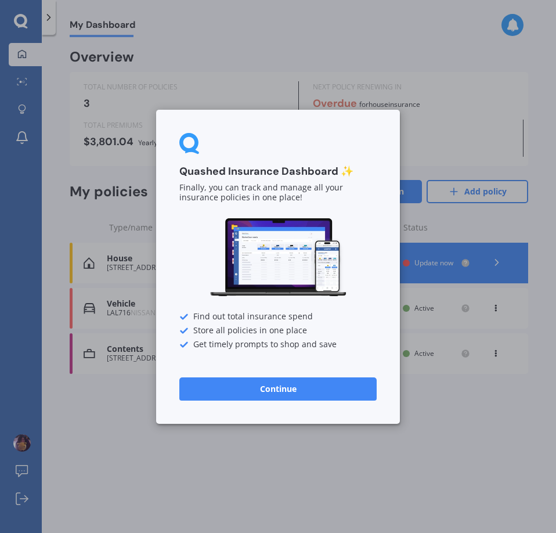
click at [320, 380] on button "Continue" at bounding box center [277, 388] width 197 height 23
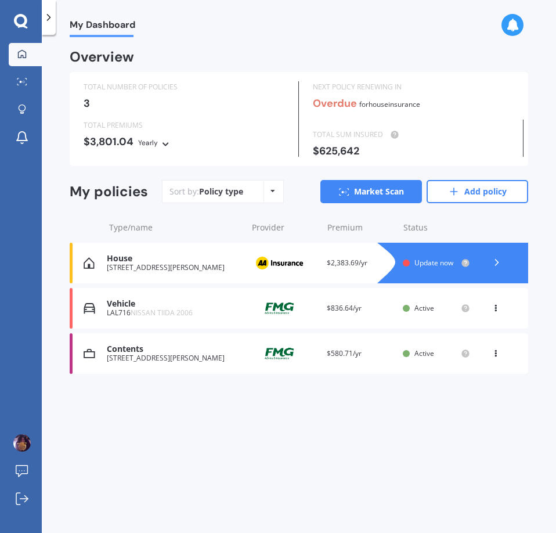
click at [419, 261] on span "Update now" at bounding box center [434, 263] width 39 height 10
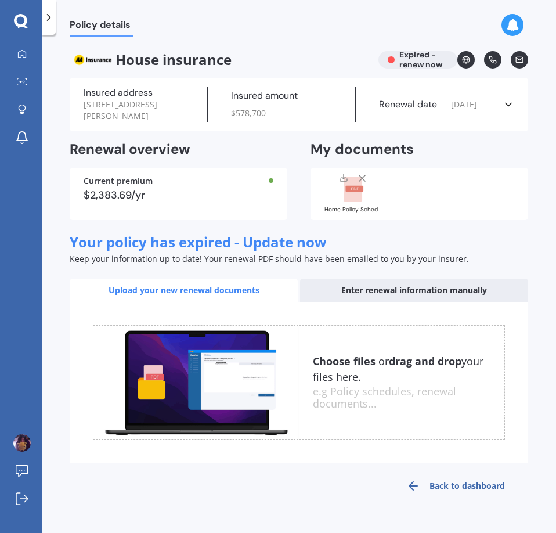
click at [44, 22] on icon at bounding box center [49, 18] width 12 height 12
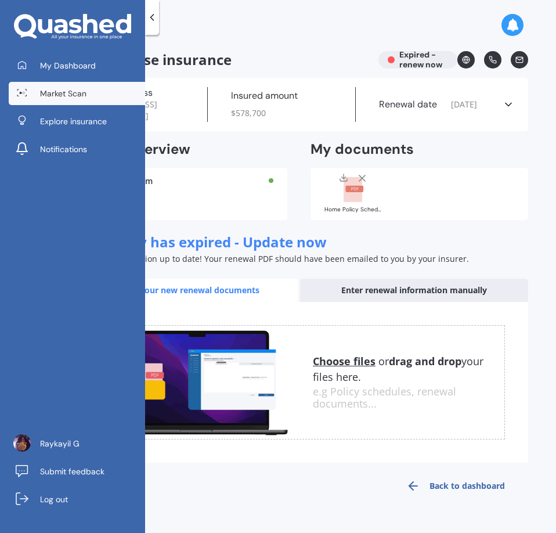
click at [76, 91] on span "Market Scan" at bounding box center [63, 94] width 46 height 12
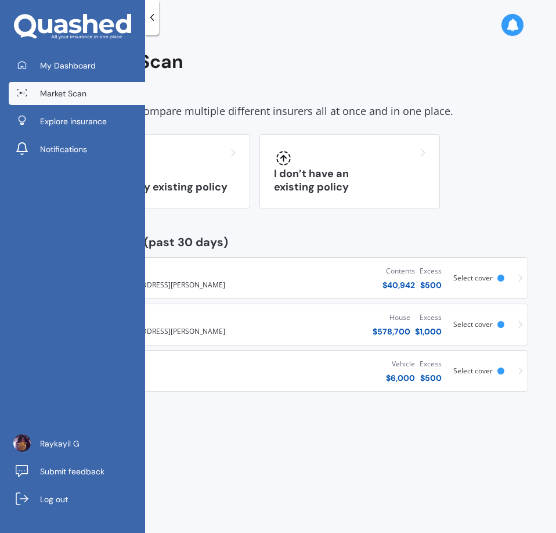
click at [305, 239] on div "Market Scan (past 30 days)" at bounding box center [299, 242] width 459 height 12
click at [352, 122] on div "Market Scan Allows you to compare multiple different insurers all at once and i…" at bounding box center [299, 221] width 459 height 341
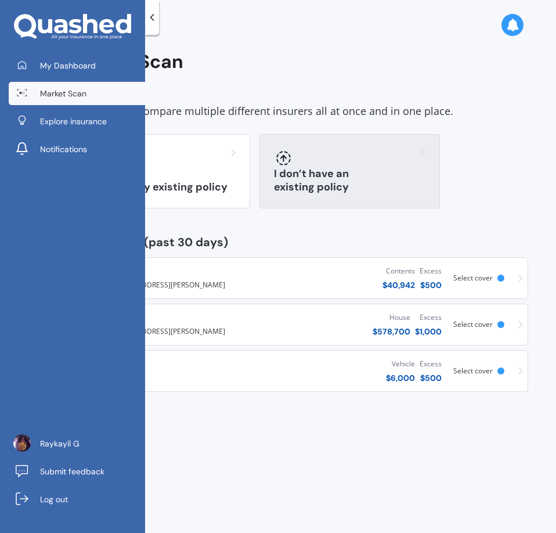
click at [335, 163] on div at bounding box center [350, 158] width 152 height 19
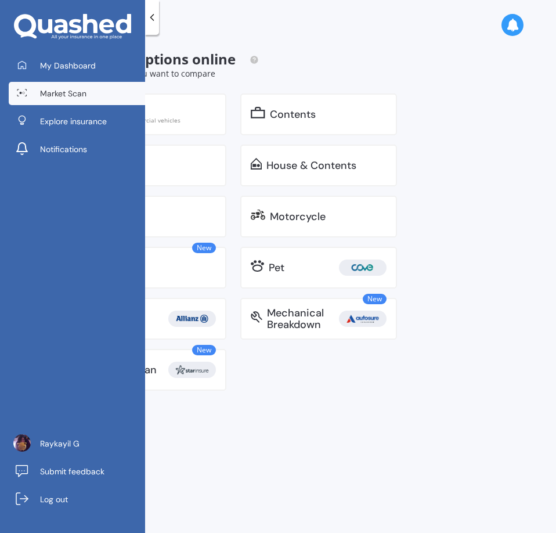
drag, startPoint x: 291, startPoint y: 416, endPoint x: 285, endPoint y: 391, distance: 25.8
click at [290, 410] on div "Market Scan Show me options online Select the cover you want to compare Vehicle…" at bounding box center [299, 286] width 515 height 498
click at [152, 13] on icon at bounding box center [152, 18] width 12 height 12
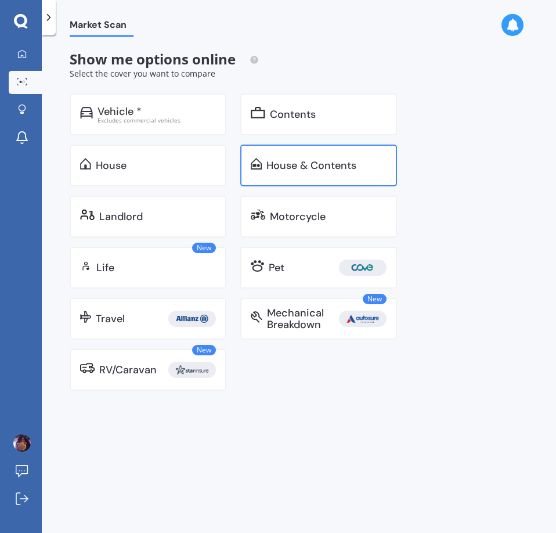
click at [355, 172] on div "House & Contents" at bounding box center [318, 166] width 157 height 42
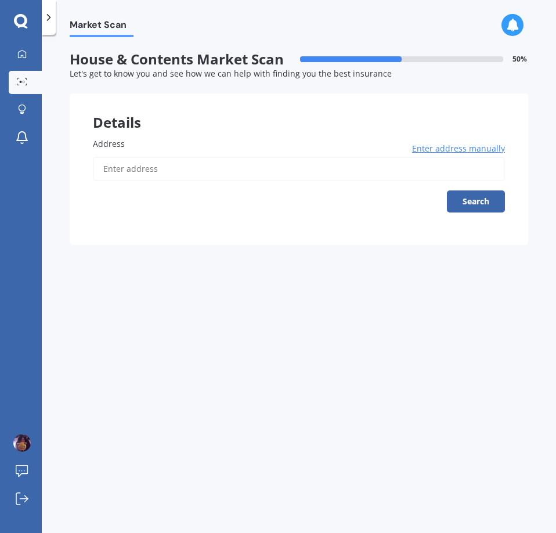
click at [355, 172] on input "Address" at bounding box center [299, 169] width 412 height 24
type input "[STREET_ADDRESS][PERSON_NAME]"
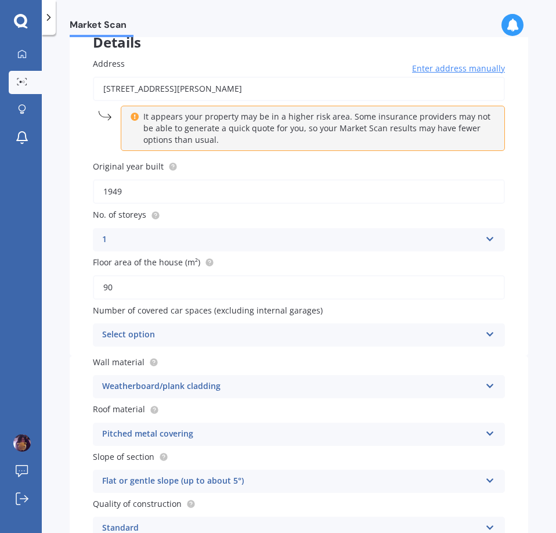
scroll to position [116, 0]
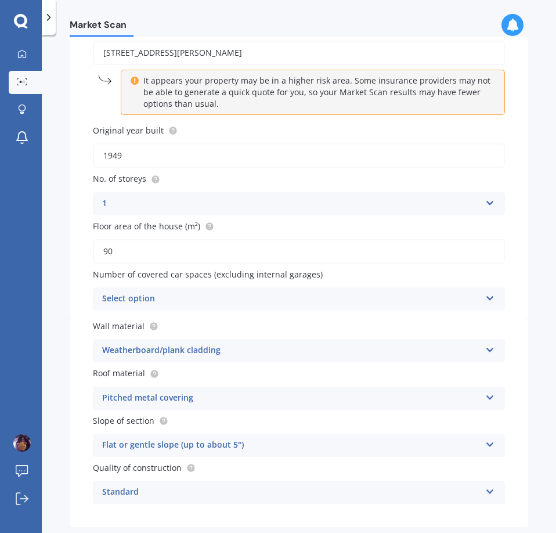
click at [207, 300] on div "Select option" at bounding box center [291, 299] width 379 height 14
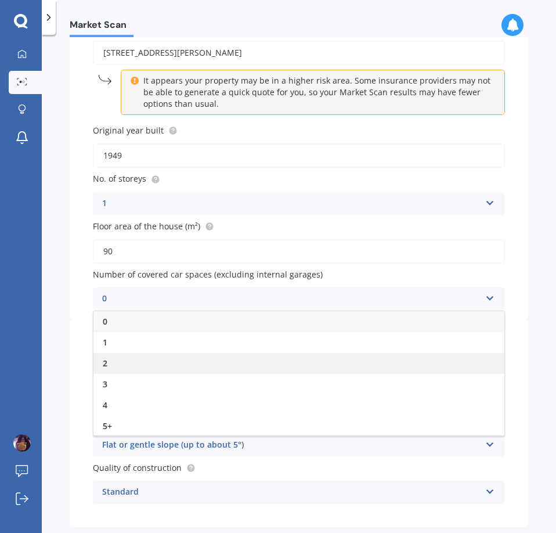
click at [181, 359] on div "2" at bounding box center [298, 363] width 411 height 21
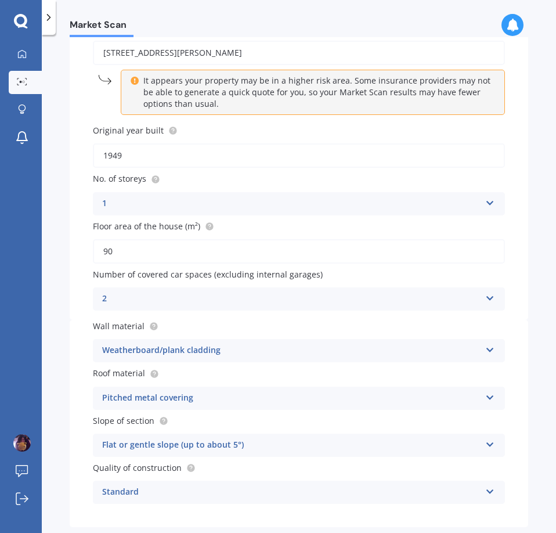
click at [189, 350] on div "Weatherboard/plank cladding" at bounding box center [291, 351] width 379 height 14
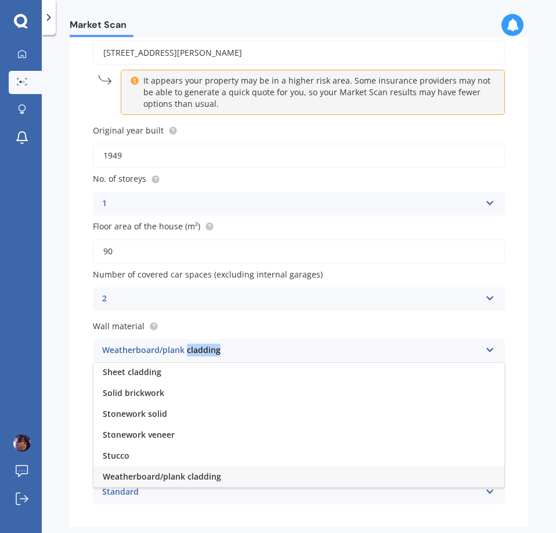
click at [189, 350] on div "Weatherboard/plank cladding" at bounding box center [291, 351] width 379 height 14
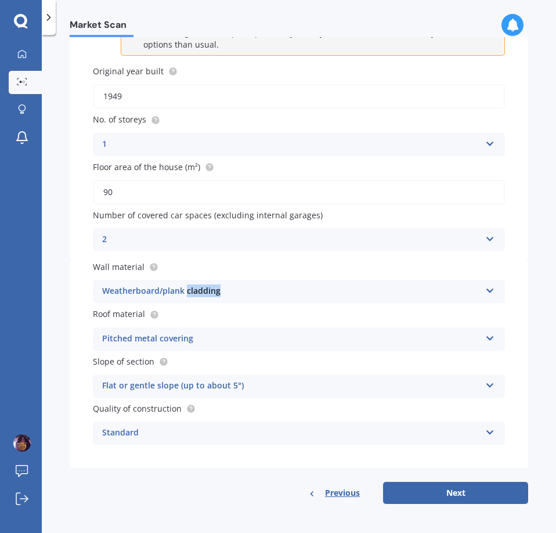
scroll to position [177, 0]
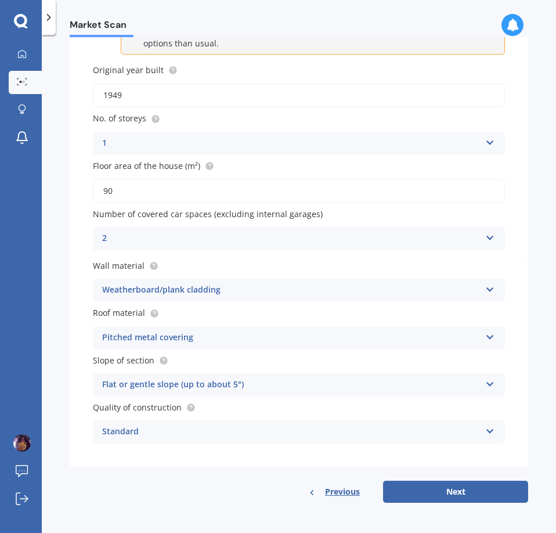
click at [203, 336] on div "Pitched metal covering" at bounding box center [291, 338] width 379 height 14
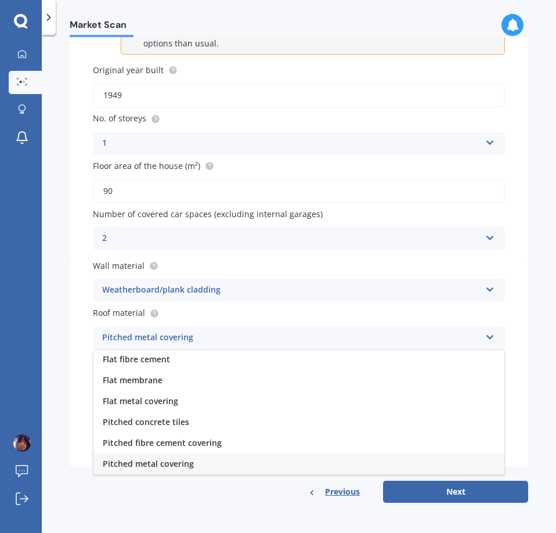
click at [203, 336] on div "Pitched metal covering" at bounding box center [291, 338] width 379 height 14
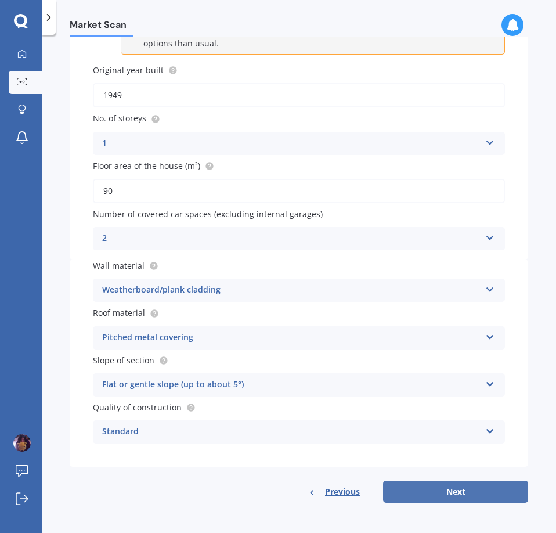
click at [463, 488] on button "Next" at bounding box center [455, 492] width 145 height 22
select select "09"
select select "08"
select select "1996"
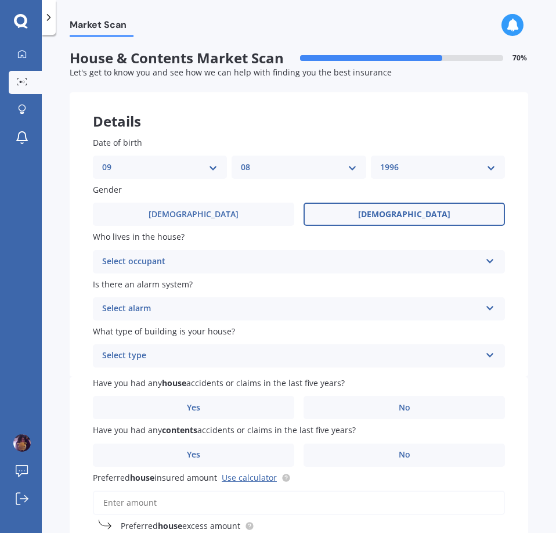
scroll to position [0, 0]
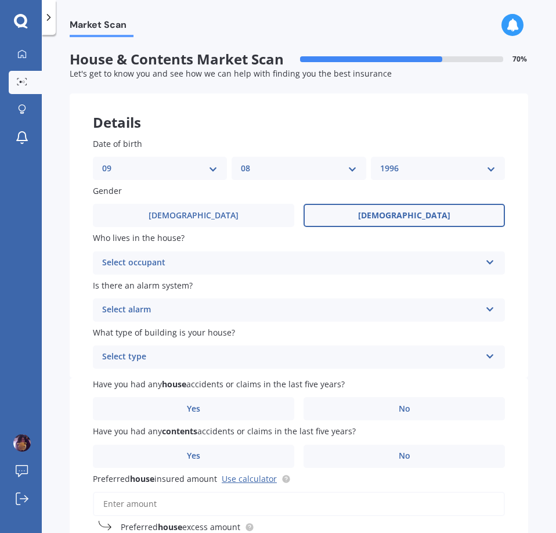
click at [382, 267] on div "Select occupant" at bounding box center [291, 263] width 379 height 14
click at [194, 284] on div "Owner" at bounding box center [298, 285] width 411 height 21
click at [171, 318] on div "Select alarm Yes, monitored Yes, not monitored No" at bounding box center [299, 309] width 412 height 23
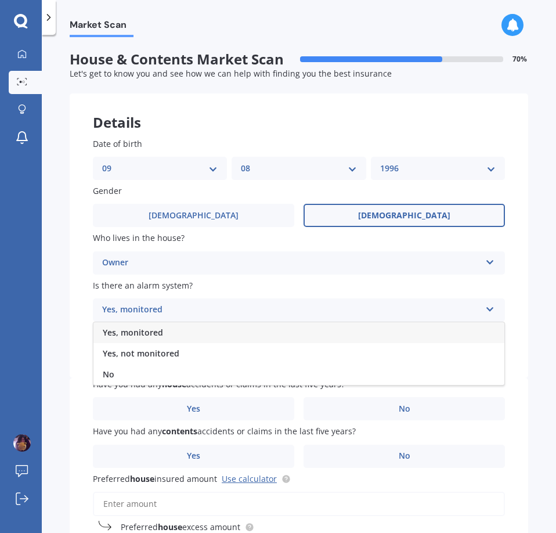
click at [143, 366] on div "No" at bounding box center [298, 374] width 411 height 21
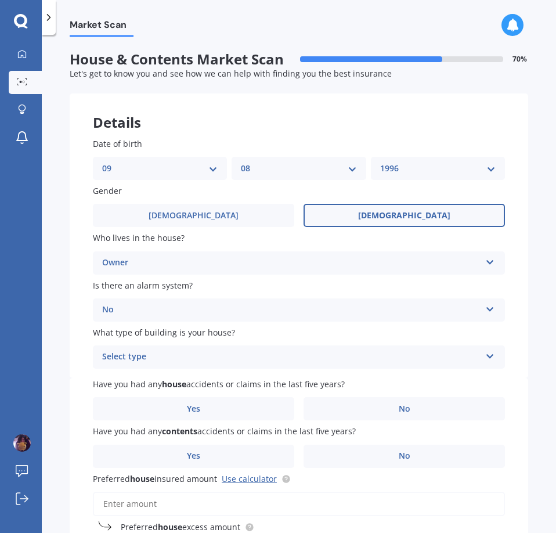
click at [197, 362] on div "Select type" at bounding box center [291, 357] width 379 height 14
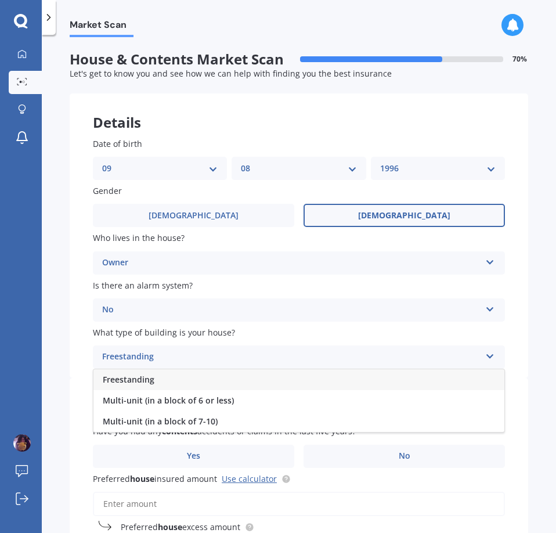
click at [167, 383] on div "Freestanding" at bounding box center [298, 379] width 411 height 21
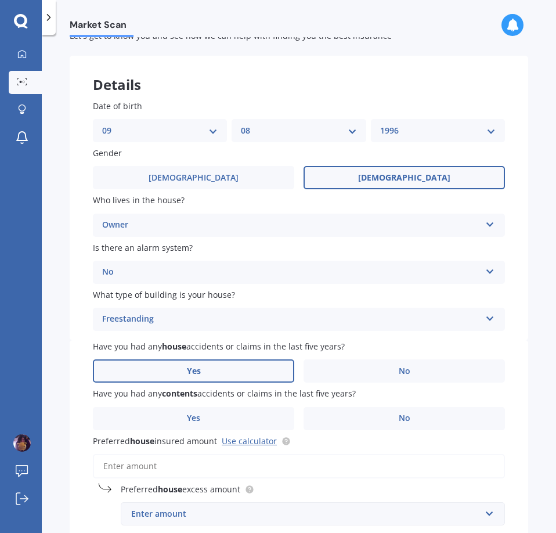
scroll to position [58, 0]
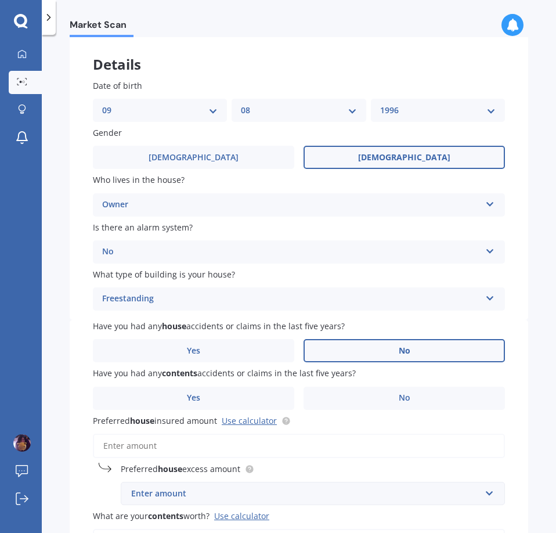
click at [363, 359] on label "No" at bounding box center [405, 350] width 202 height 23
click at [0, 0] on input "No" at bounding box center [0, 0] width 0 height 0
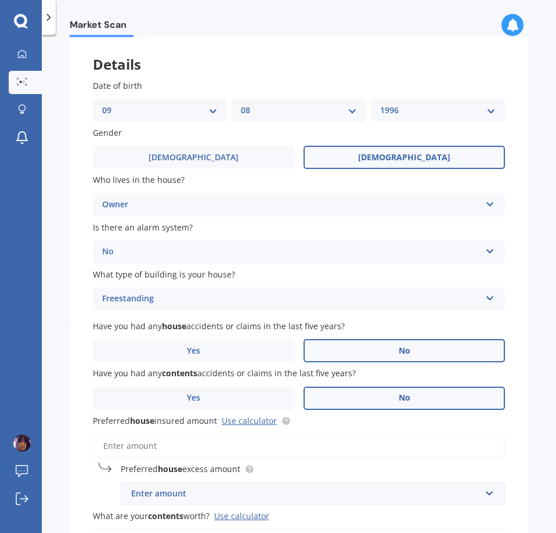
click at [366, 398] on label "No" at bounding box center [405, 398] width 202 height 23
click at [0, 0] on input "No" at bounding box center [0, 0] width 0 height 0
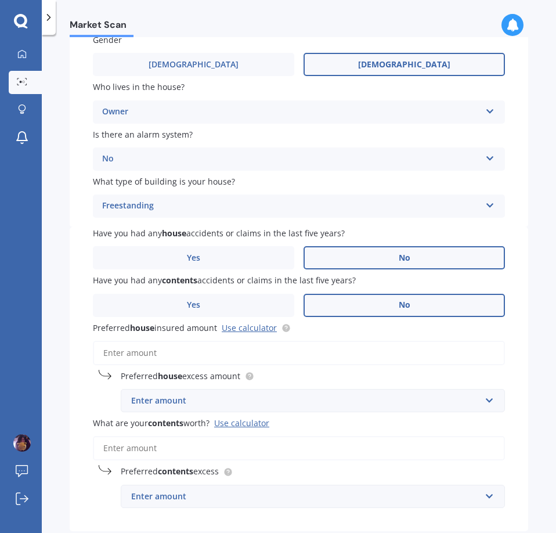
scroll to position [174, 0]
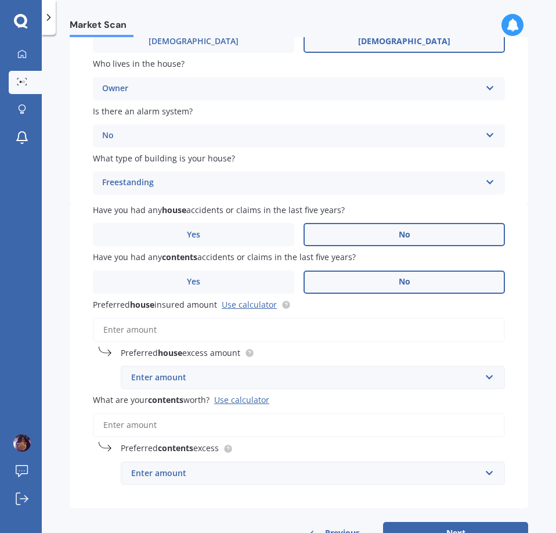
click at [251, 329] on input "Preferred house insured amount Use calculator" at bounding box center [299, 330] width 412 height 24
click at [264, 306] on link "Use calculator" at bounding box center [249, 304] width 55 height 11
click at [200, 321] on input "Preferred house insured amount Use calculator" at bounding box center [299, 330] width 412 height 24
paste input "$539,865"
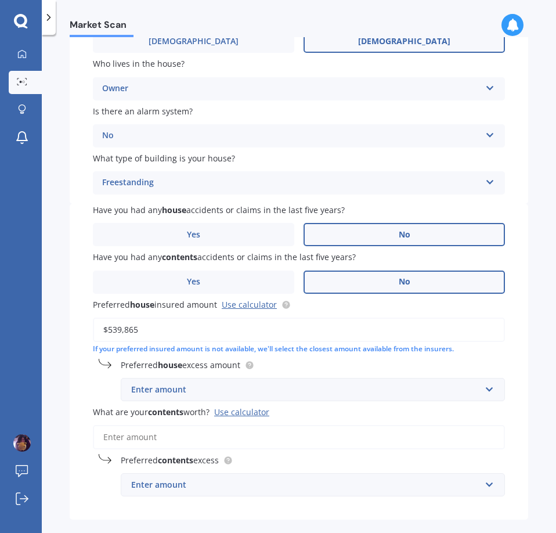
type input "$539,865"
click at [199, 437] on input "What are your contents worth? Use calculator" at bounding box center [299, 437] width 412 height 24
click at [310, 488] on div "Enter amount" at bounding box center [306, 485] width 350 height 13
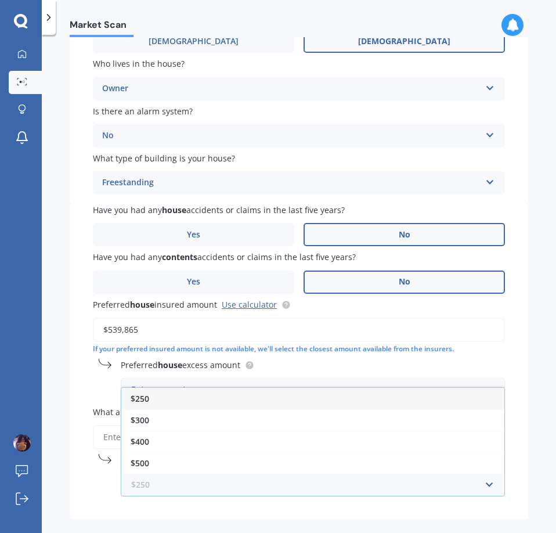
click at [310, 488] on input "text" at bounding box center [309, 485] width 374 height 22
click at [337, 363] on label "Preferred house excess amount" at bounding box center [311, 365] width 380 height 12
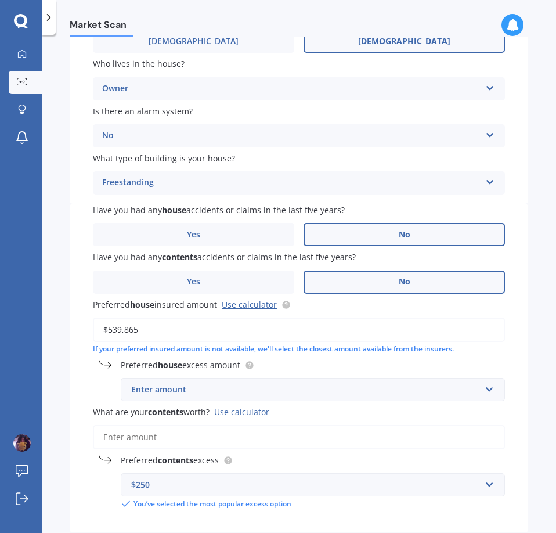
click at [321, 387] on div "Enter amount" at bounding box center [306, 389] width 350 height 13
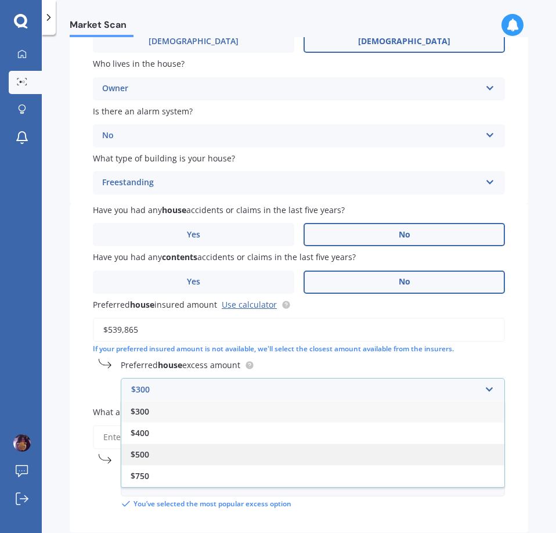
click at [232, 451] on div "$500" at bounding box center [312, 454] width 383 height 21
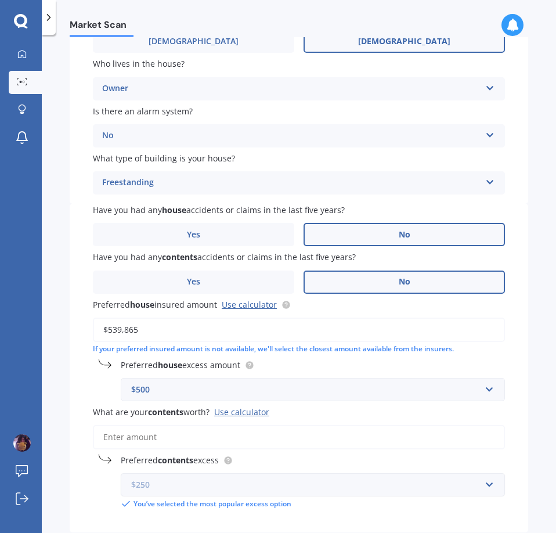
click at [210, 477] on input "text" at bounding box center [309, 485] width 374 height 22
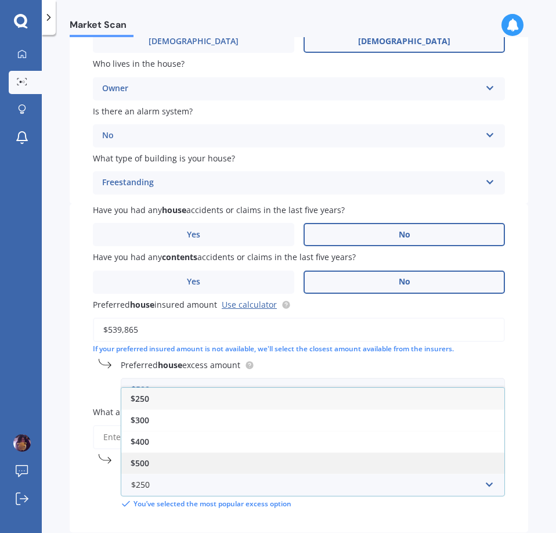
click at [206, 461] on div "$500" at bounding box center [312, 462] width 383 height 21
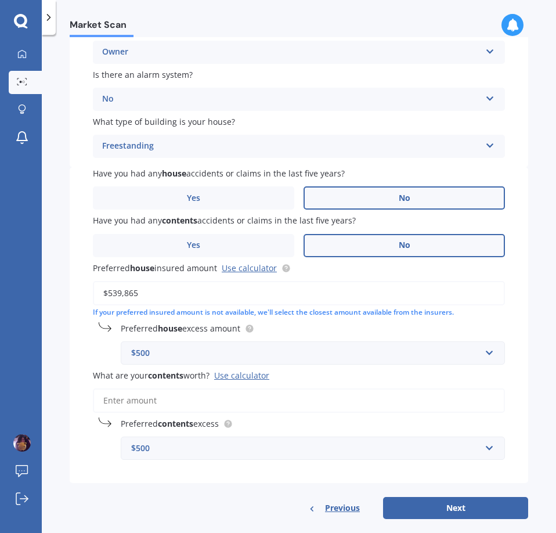
scroll to position [227, 0]
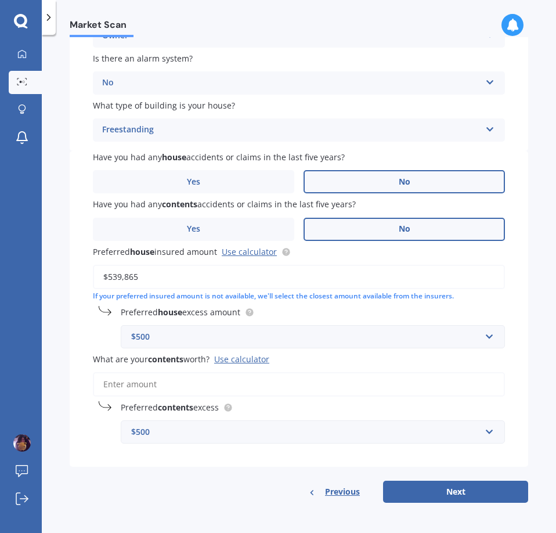
click at [238, 380] on input "What are your contents worth? Use calculator" at bounding box center [299, 384] width 412 height 24
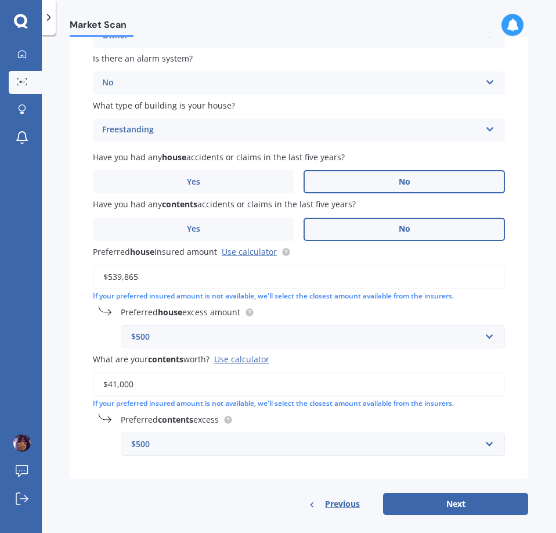
type input "$41,000"
click at [89, 326] on div "Have you had any house accidents or claims in the last five years? Yes No Have …" at bounding box center [299, 315] width 459 height 328
click at [449, 503] on button "Next" at bounding box center [455, 504] width 145 height 22
select select "09"
select select "08"
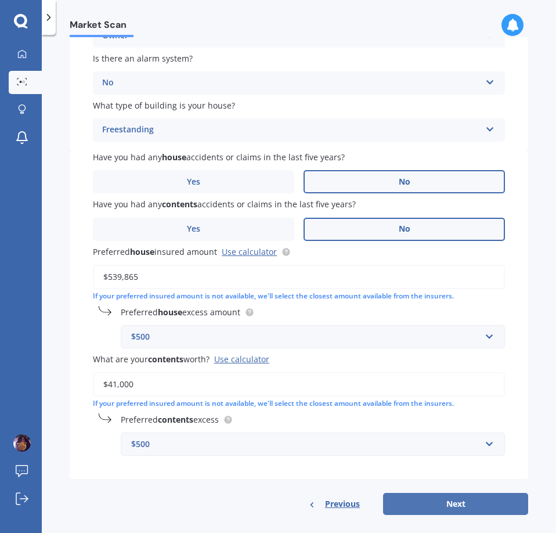
select select "1996"
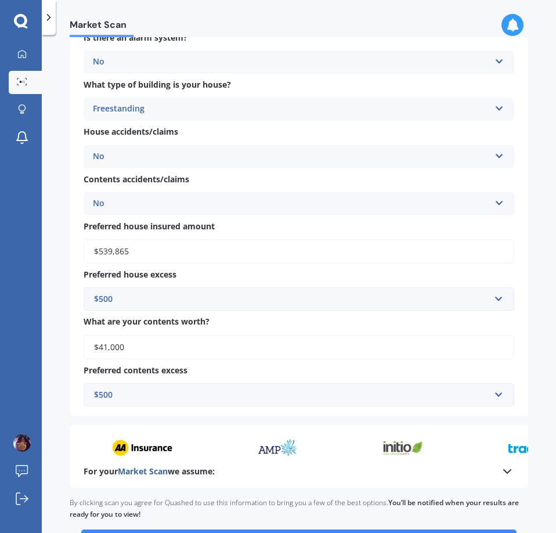
scroll to position [735, 0]
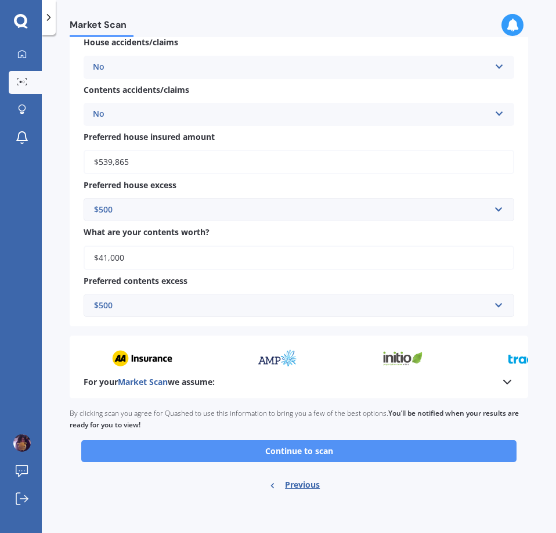
click at [369, 452] on button "Continue to scan" at bounding box center [299, 451] width 436 height 22
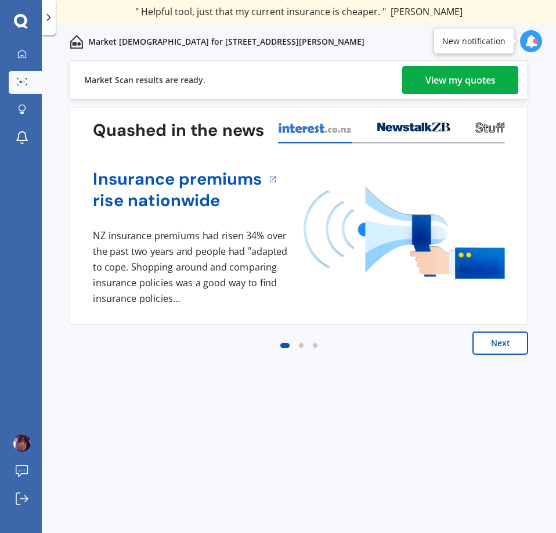
click at [491, 81] on div "View my quotes" at bounding box center [461, 80] width 70 height 28
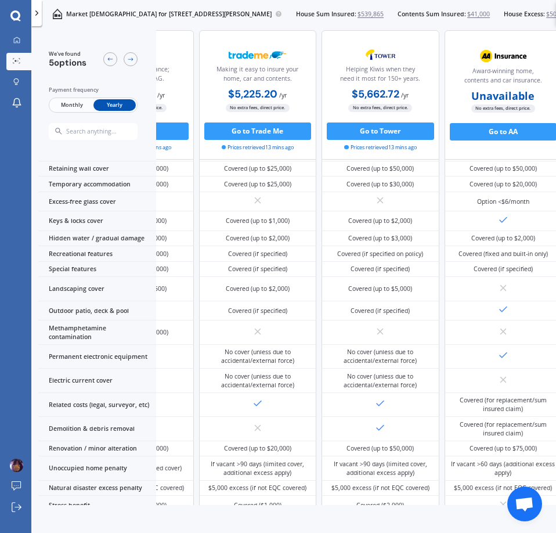
scroll to position [154, 0]
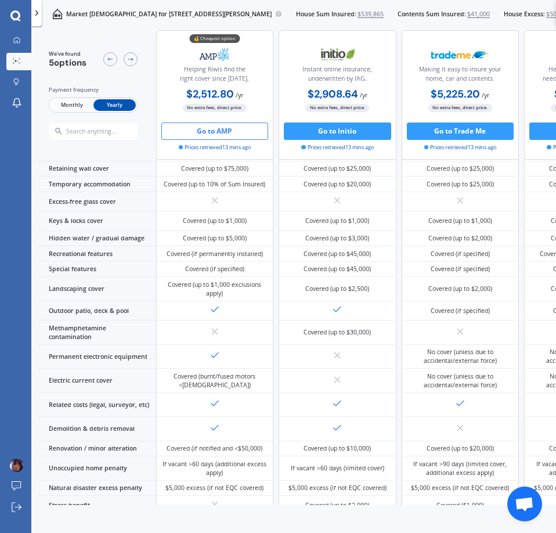
click at [235, 125] on button "Go to AMP" at bounding box center [214, 131] width 107 height 17
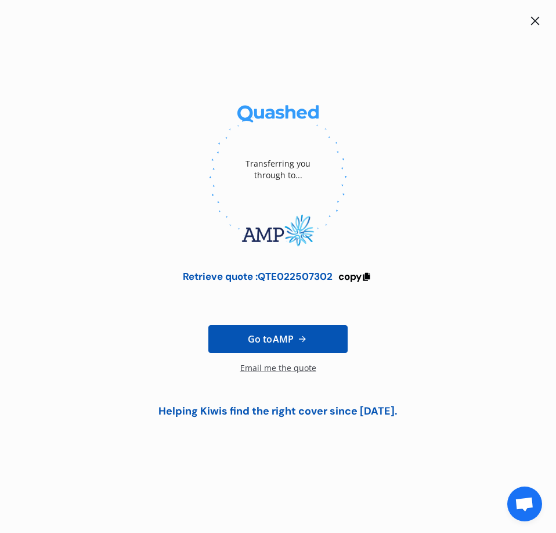
click at [287, 368] on div "Email me the quote" at bounding box center [278, 373] width 76 height 23
click at [365, 274] on icon at bounding box center [367, 275] width 10 height 8
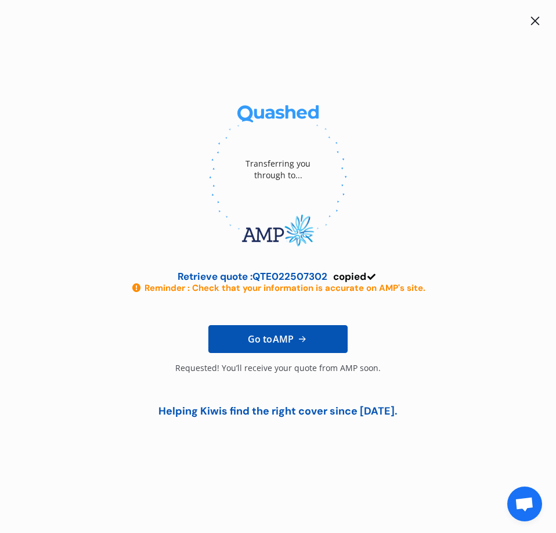
click at [535, 19] on icon at bounding box center [535, 20] width 9 height 9
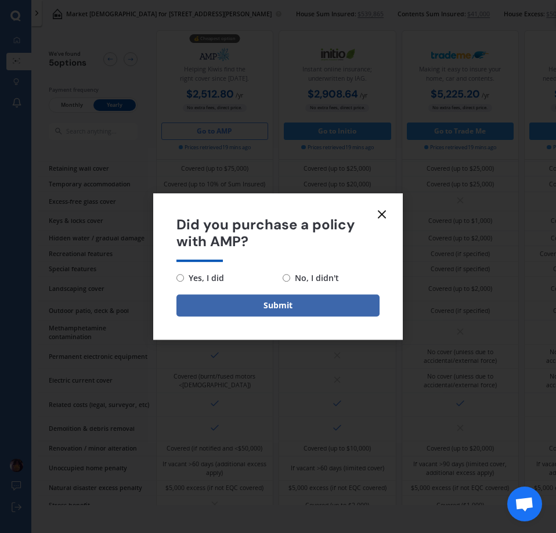
click at [323, 280] on span "No, I didn't" at bounding box center [314, 278] width 49 height 14
click at [290, 280] on input "No, I didn't" at bounding box center [287, 278] width 8 height 8
radio input "true"
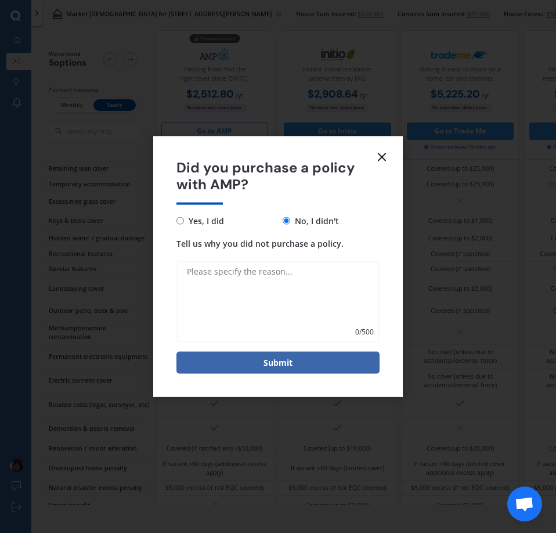
click at [303, 278] on textarea "Tell us why you did not purchase a policy." at bounding box center [278, 301] width 203 height 81
type textarea "J"
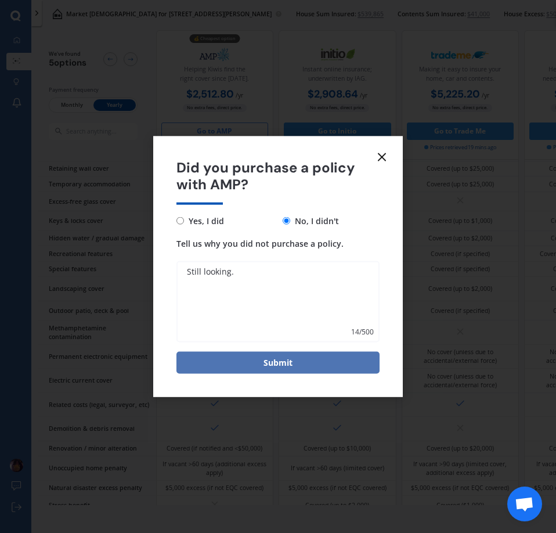
type textarea "Still looking."
click at [359, 357] on button "Submit" at bounding box center [278, 362] width 203 height 22
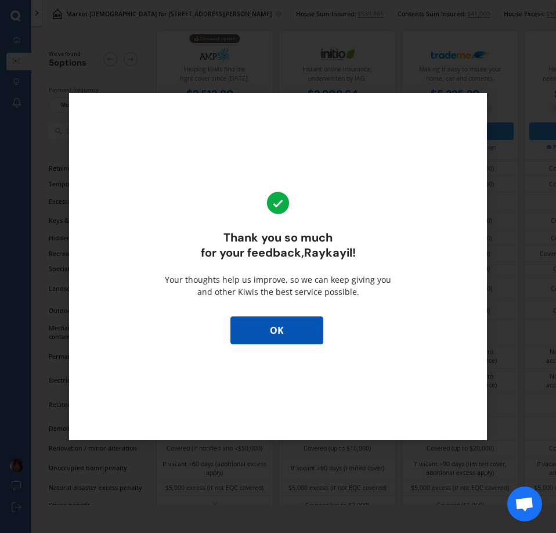
click at [314, 333] on button "OK" at bounding box center [277, 330] width 93 height 28
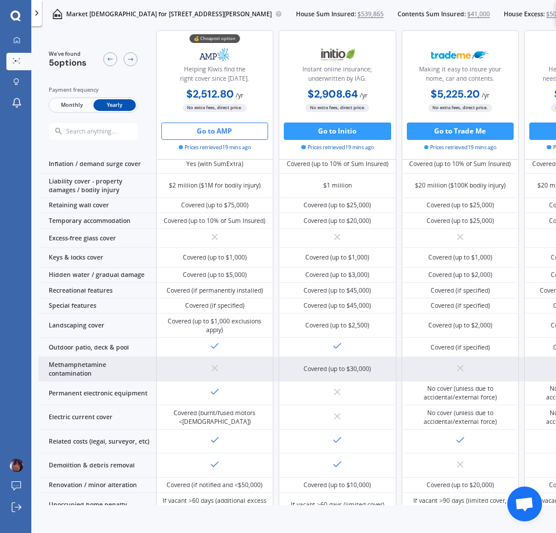
scroll to position [0, 0]
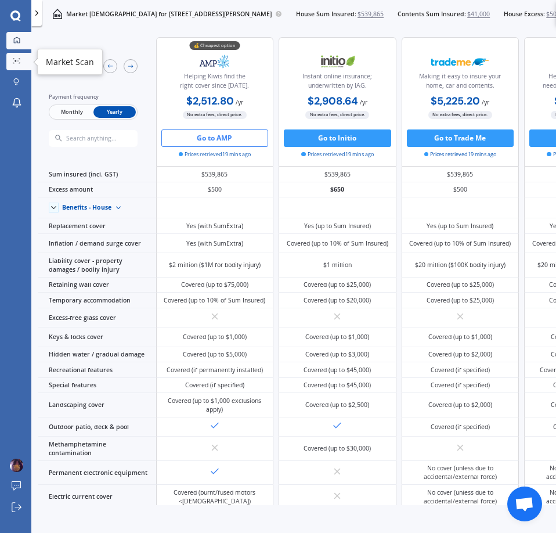
click at [21, 53] on link "Market Scan" at bounding box center [18, 61] width 25 height 17
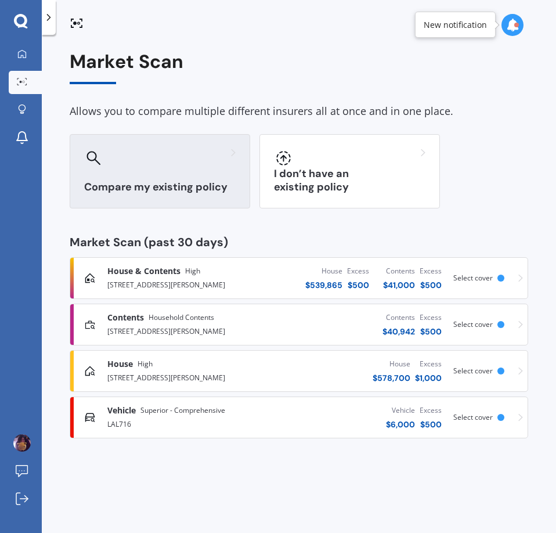
click at [186, 169] on div "Compare my existing policy" at bounding box center [160, 171] width 181 height 74
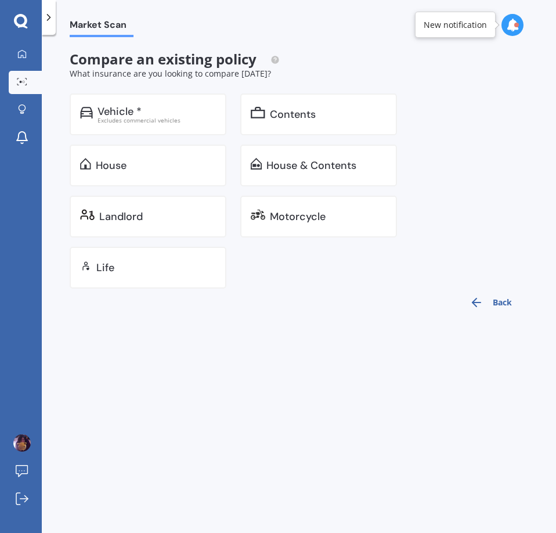
click at [499, 302] on button "Back" at bounding box center [491, 303] width 56 height 28
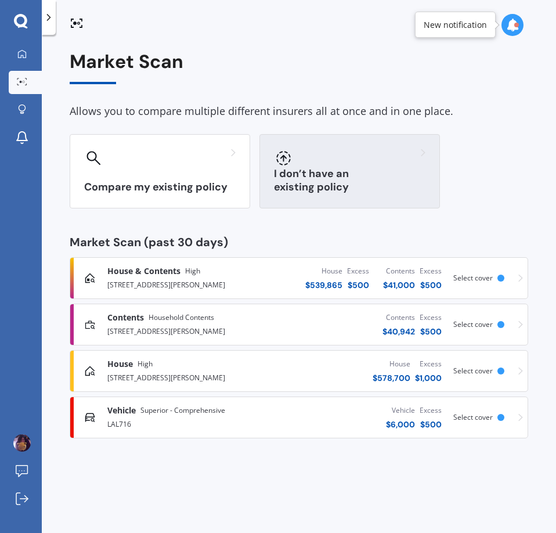
click at [334, 196] on div "I don’t have an existing policy" at bounding box center [350, 171] width 181 height 74
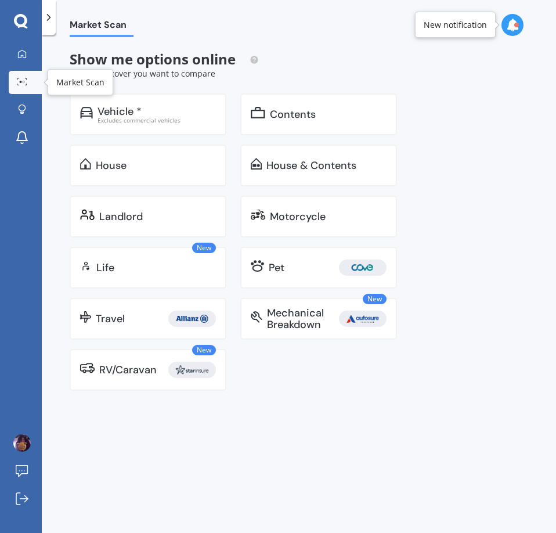
click at [9, 81] on link "Market Scan" at bounding box center [25, 82] width 33 height 23
